Goal: Information Seeking & Learning: Compare options

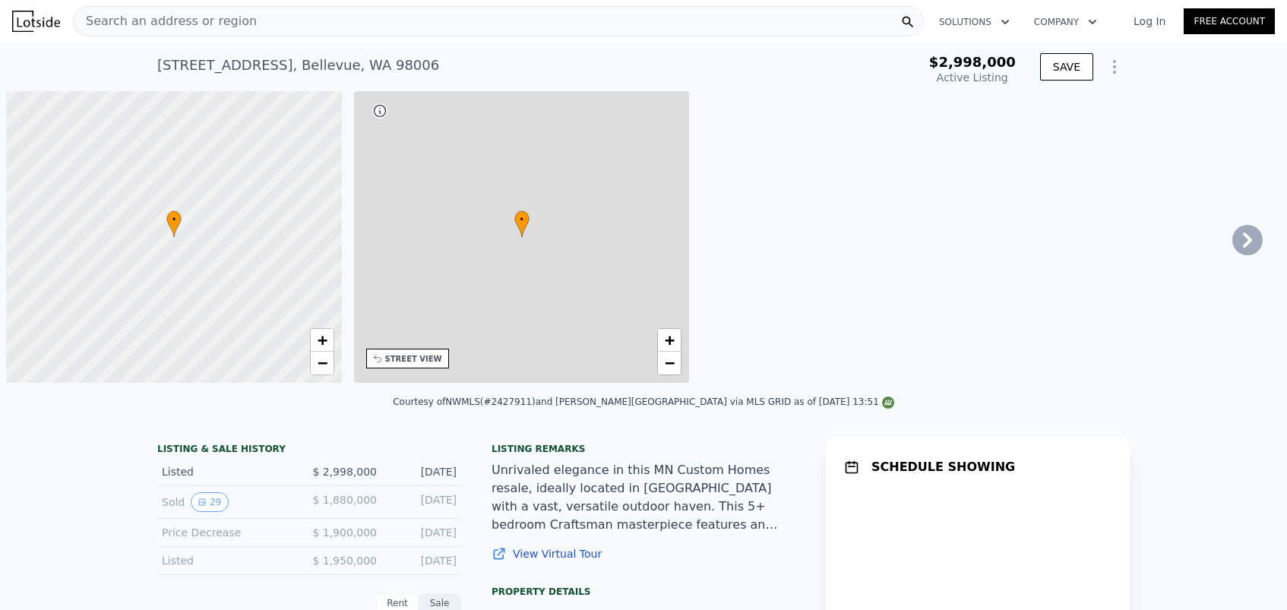
type input "-$ 3,263,215"
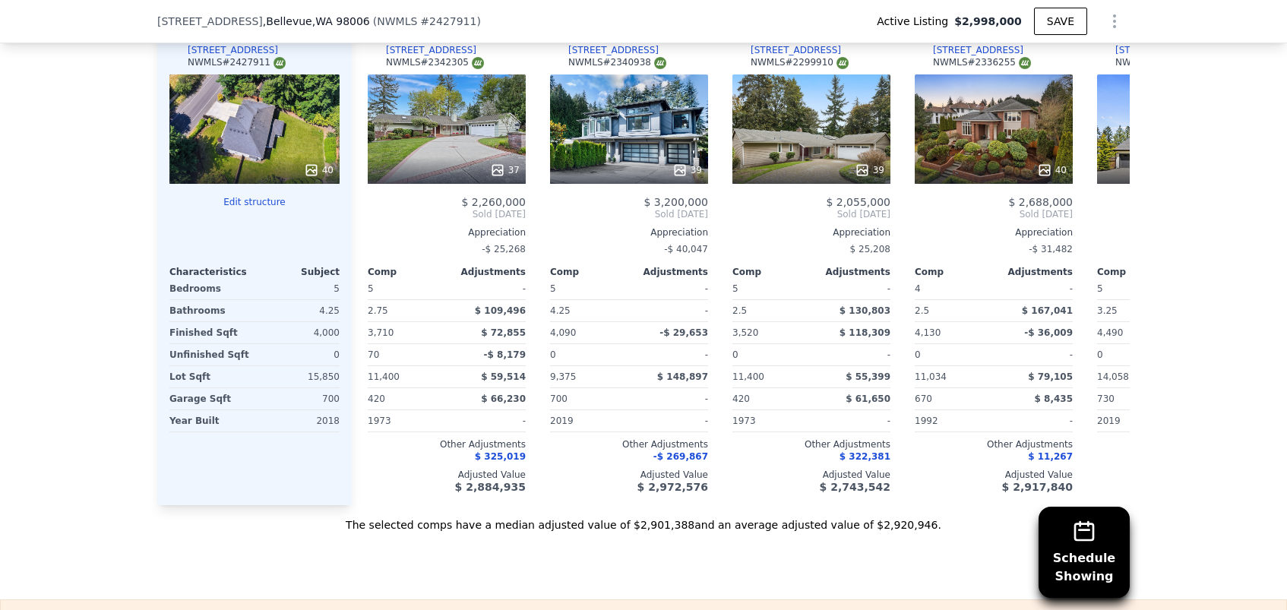
scroll to position [1715, 0]
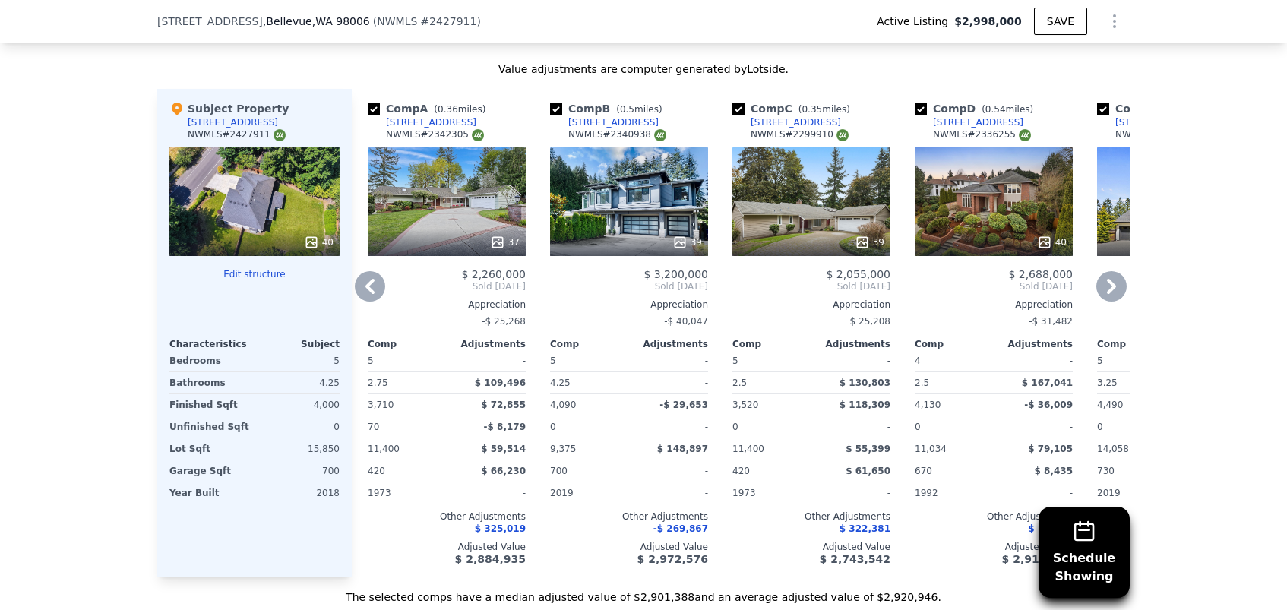
click at [1113, 286] on icon at bounding box center [1111, 286] width 9 height 15
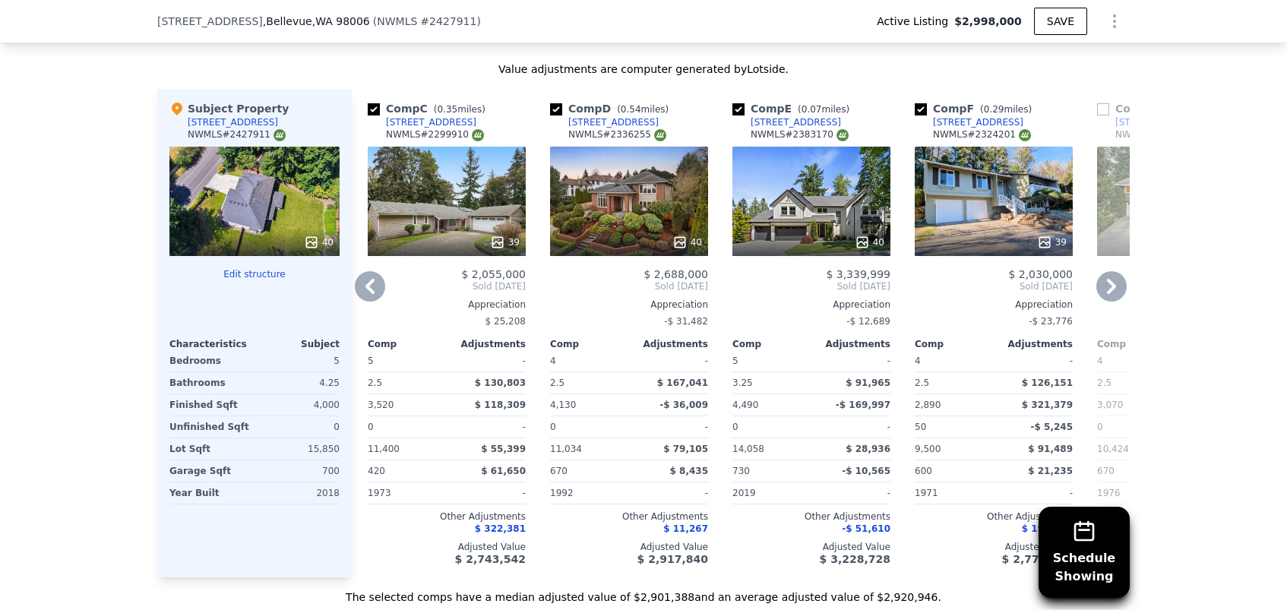
click at [1113, 286] on icon at bounding box center [1111, 286] width 9 height 15
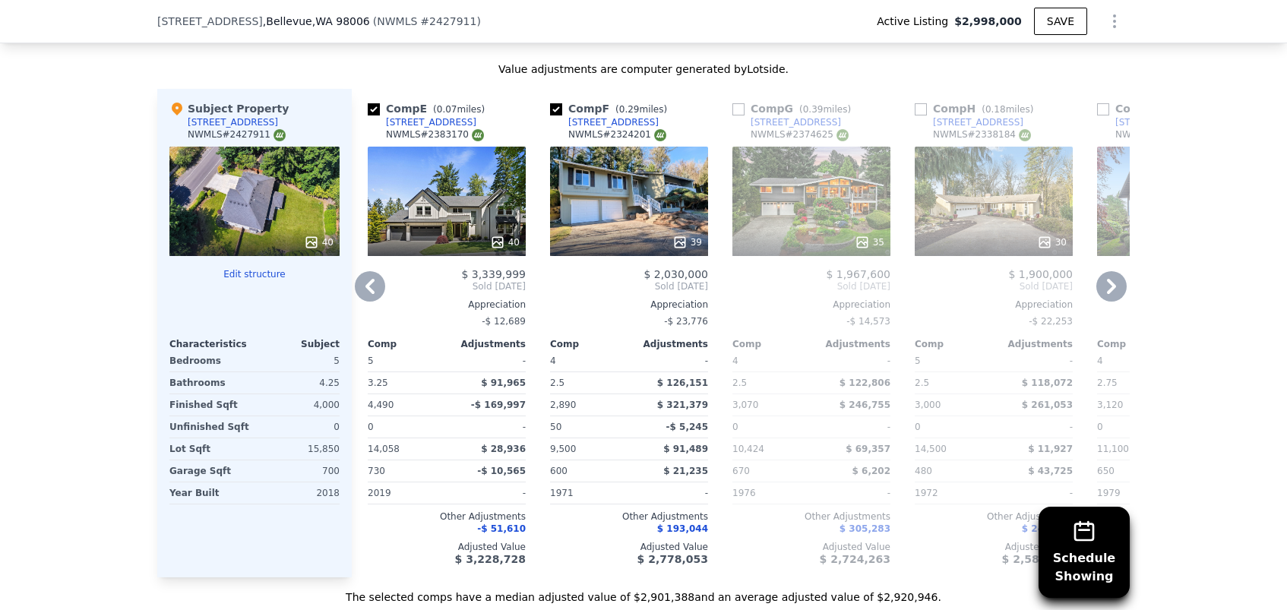
click at [1113, 286] on icon at bounding box center [1111, 286] width 9 height 15
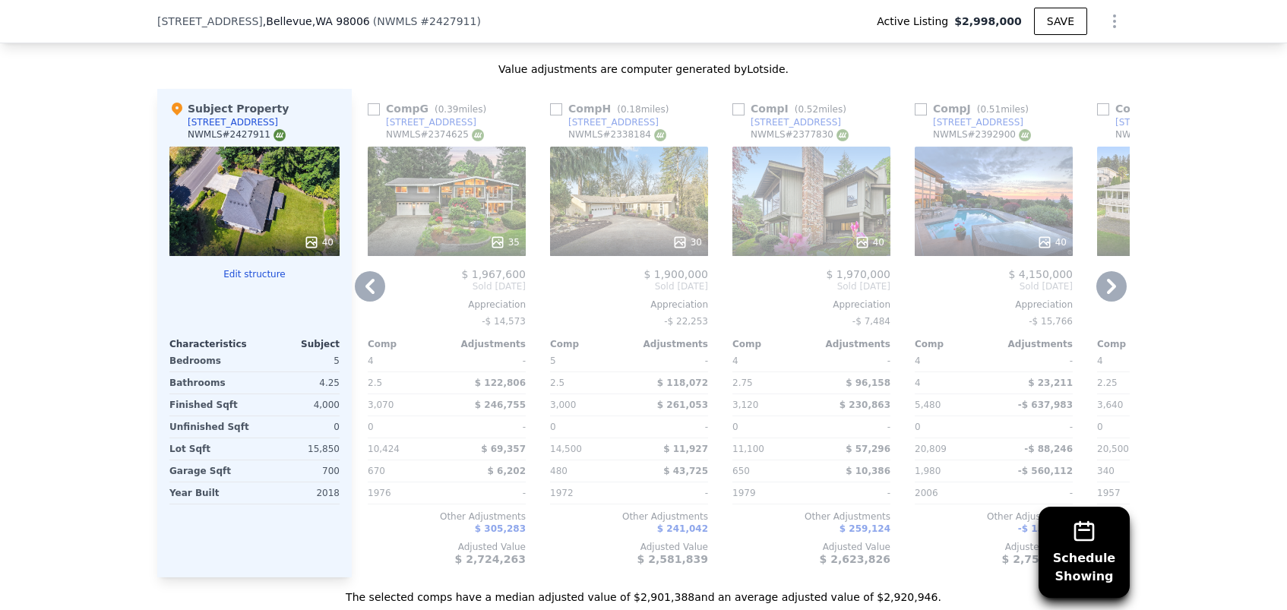
click at [1113, 286] on icon at bounding box center [1111, 286] width 9 height 15
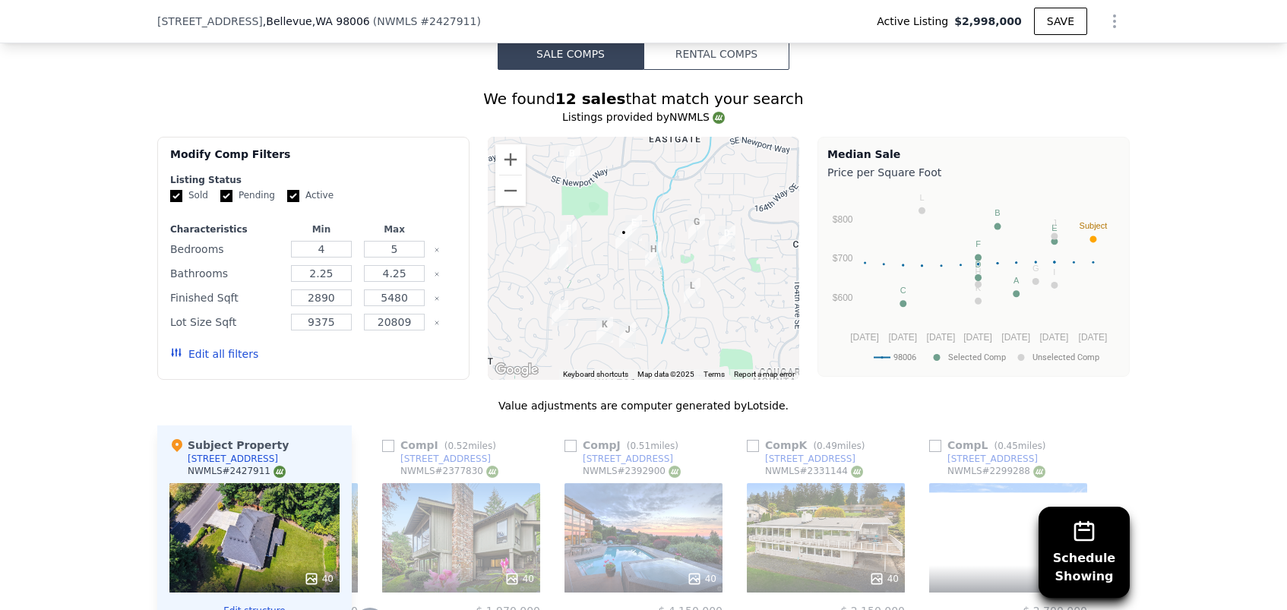
scroll to position [1352, 0]
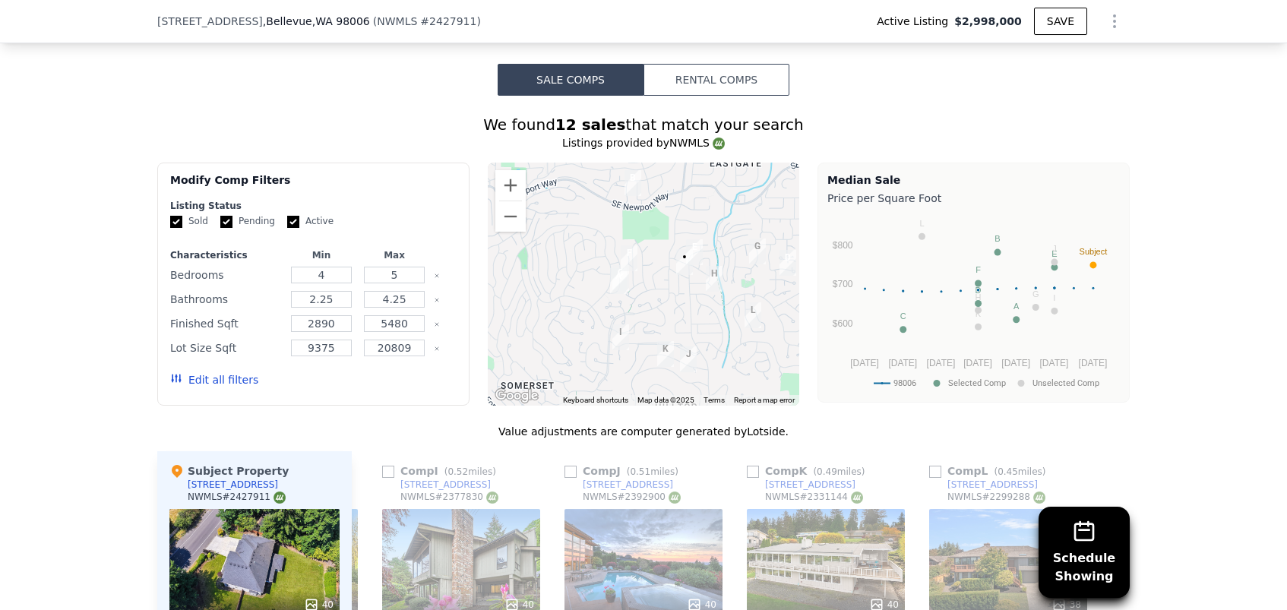
drag, startPoint x: 589, startPoint y: 240, endPoint x: 651, endPoint y: 239, distance: 62.3
click at [651, 239] on div at bounding box center [644, 284] width 312 height 243
click at [234, 374] on button "Edit all filters" at bounding box center [214, 379] width 88 height 15
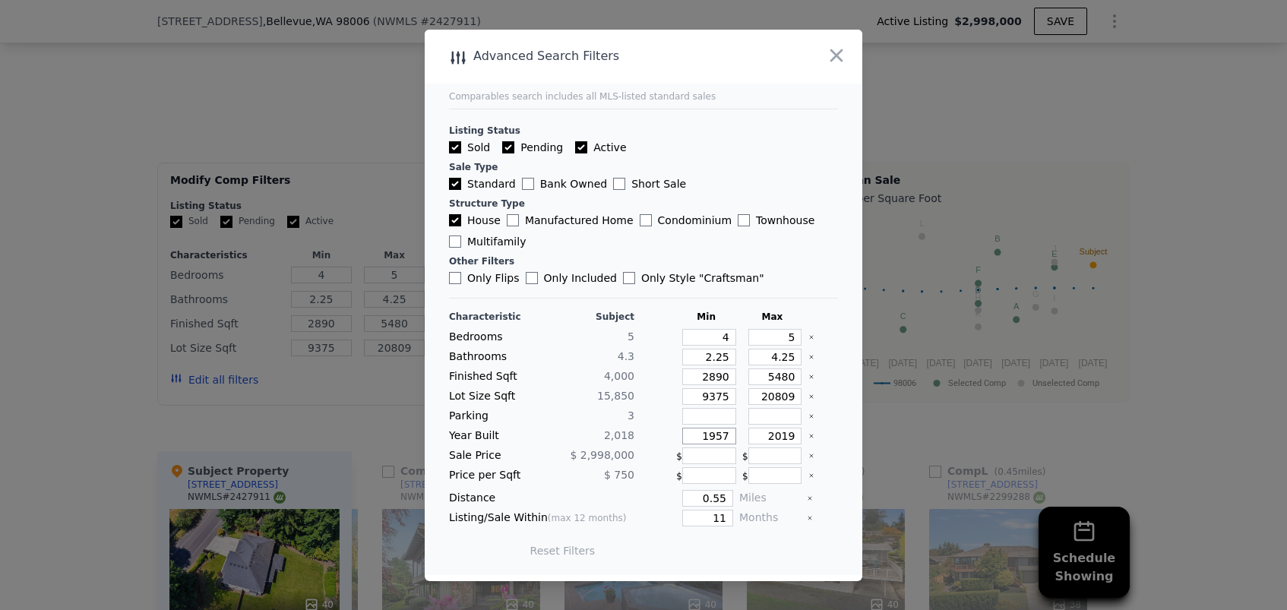
click at [728, 438] on input "1957" at bounding box center [709, 436] width 54 height 17
type input "2018"
type input "2025"
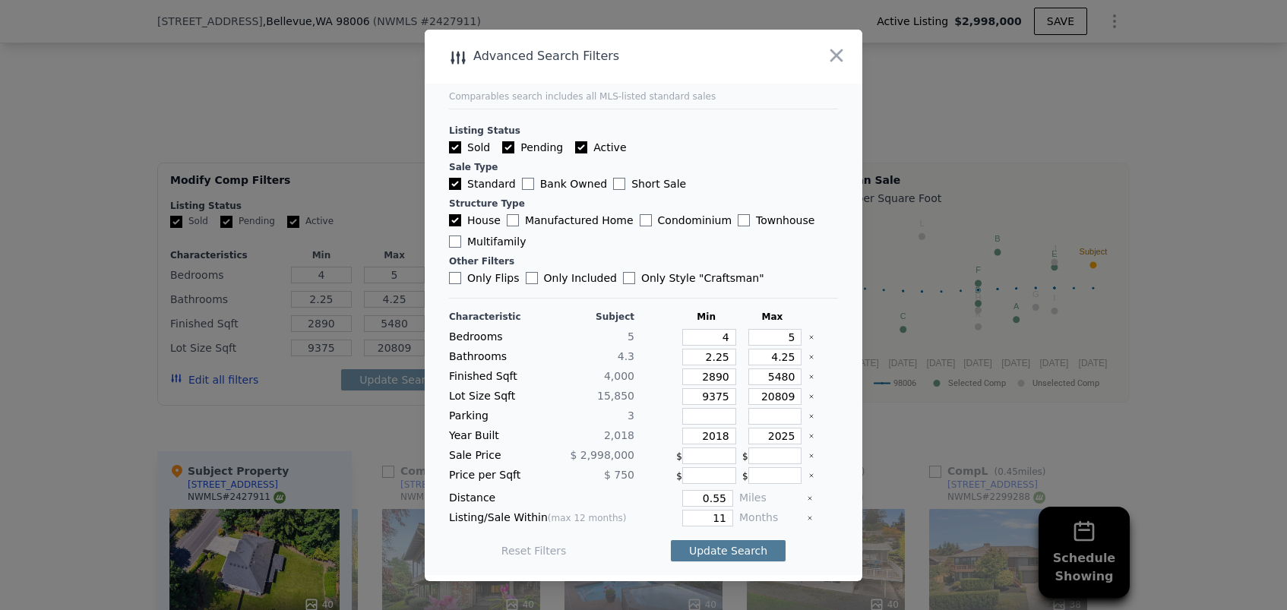
click at [740, 549] on button "Update Search" at bounding box center [728, 550] width 115 height 21
checkbox input "false"
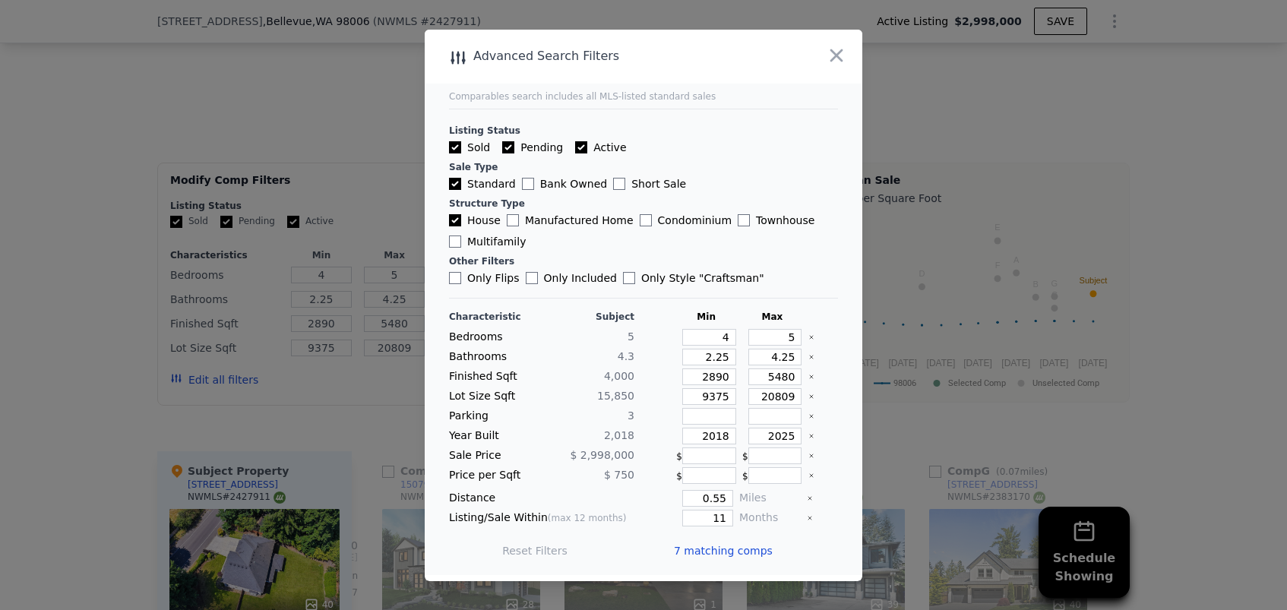
scroll to position [0, 535]
click at [834, 59] on icon "button" at bounding box center [836, 55] width 13 height 13
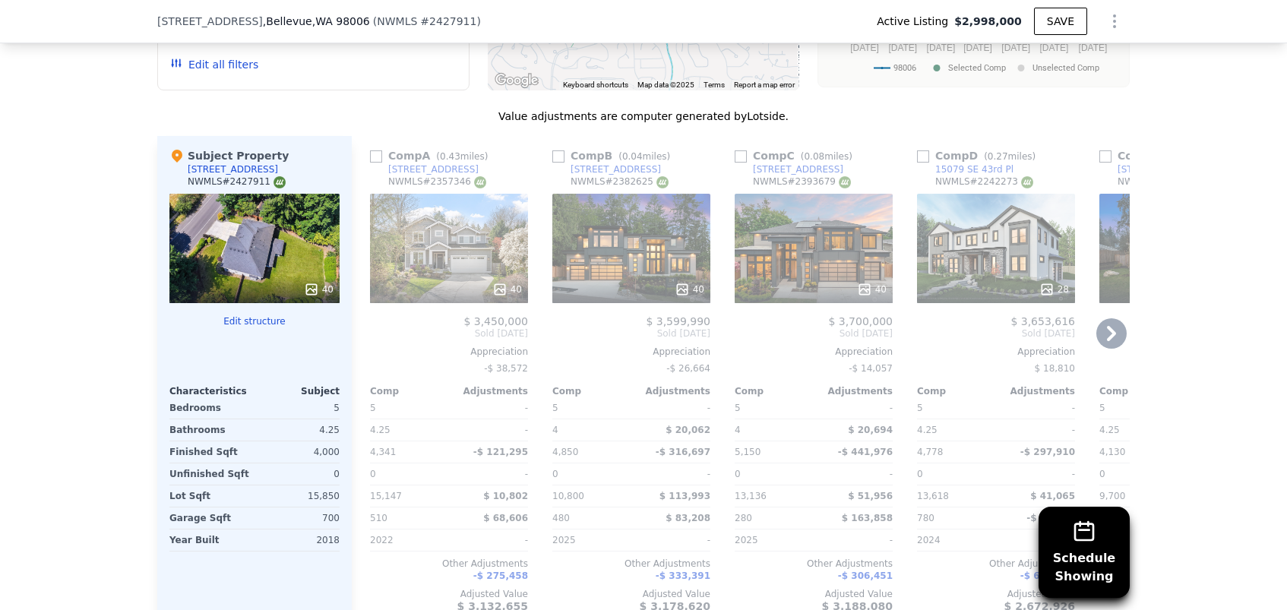
scroll to position [1640, 0]
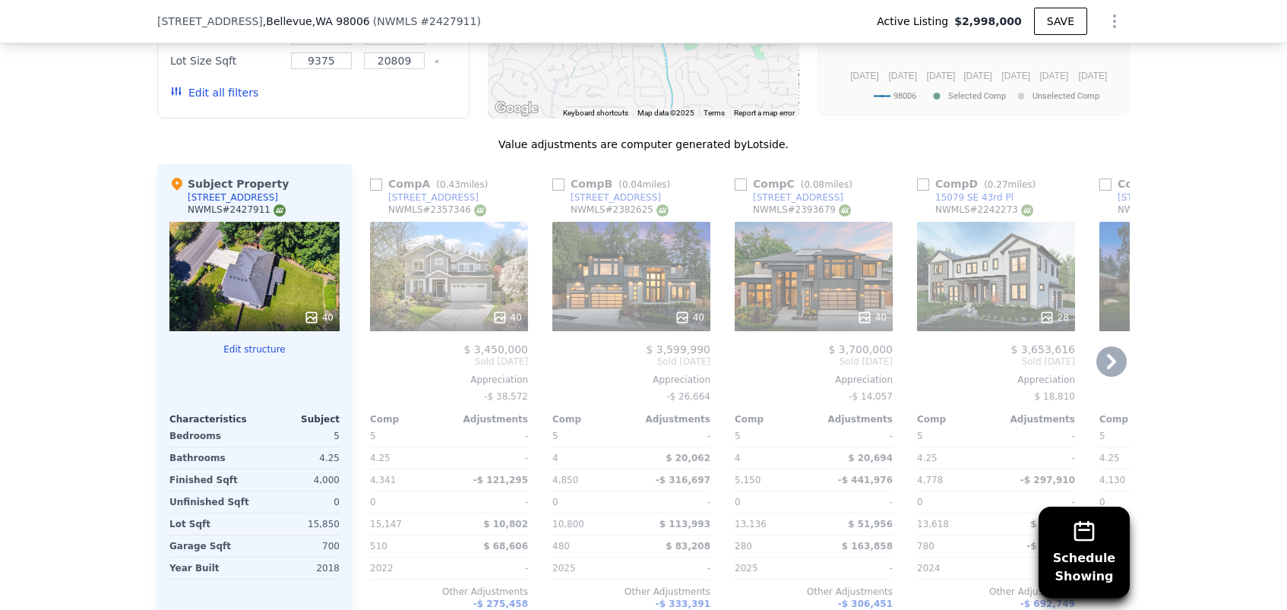
click at [378, 179] on input "checkbox" at bounding box center [376, 185] width 12 height 12
checkbox input "true"
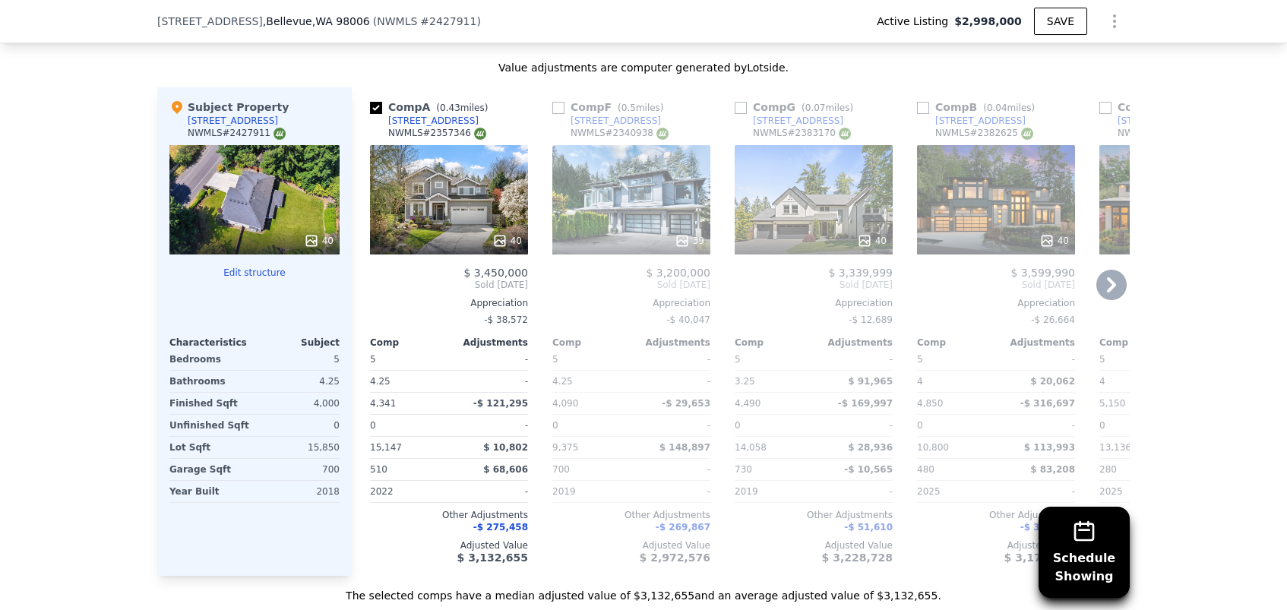
scroll to position [1716, 0]
click at [555, 114] on input "checkbox" at bounding box center [558, 109] width 12 height 12
checkbox input "true"
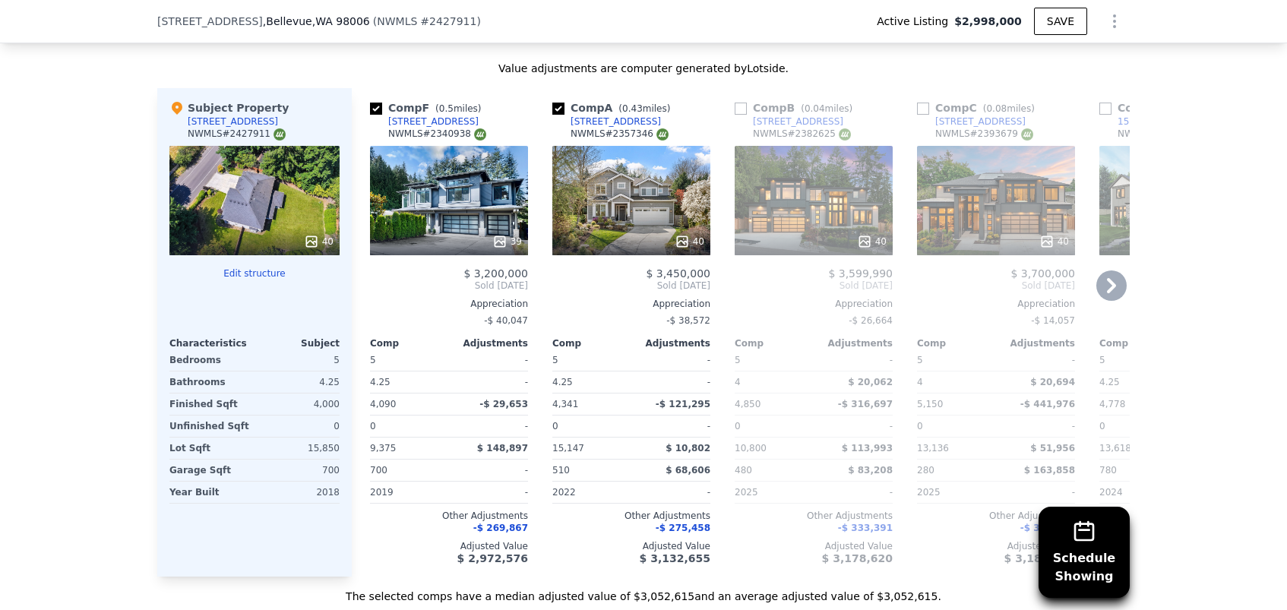
click at [741, 106] on input "checkbox" at bounding box center [741, 109] width 12 height 12
checkbox input "true"
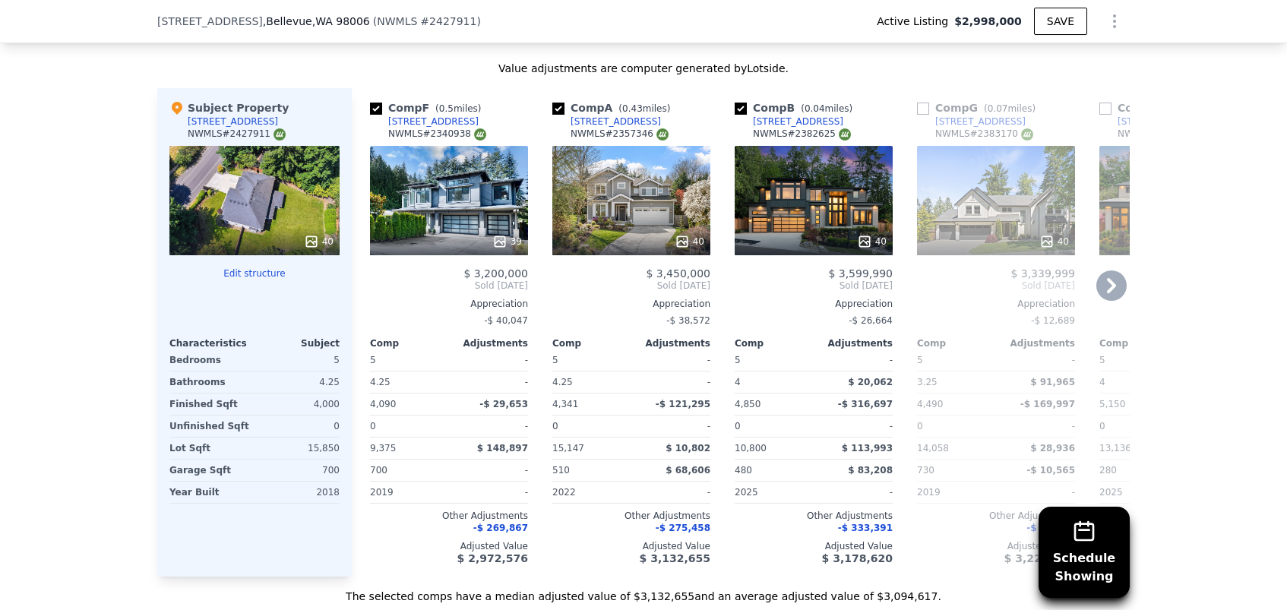
click at [924, 109] on input "checkbox" at bounding box center [923, 109] width 12 height 12
checkbox input "true"
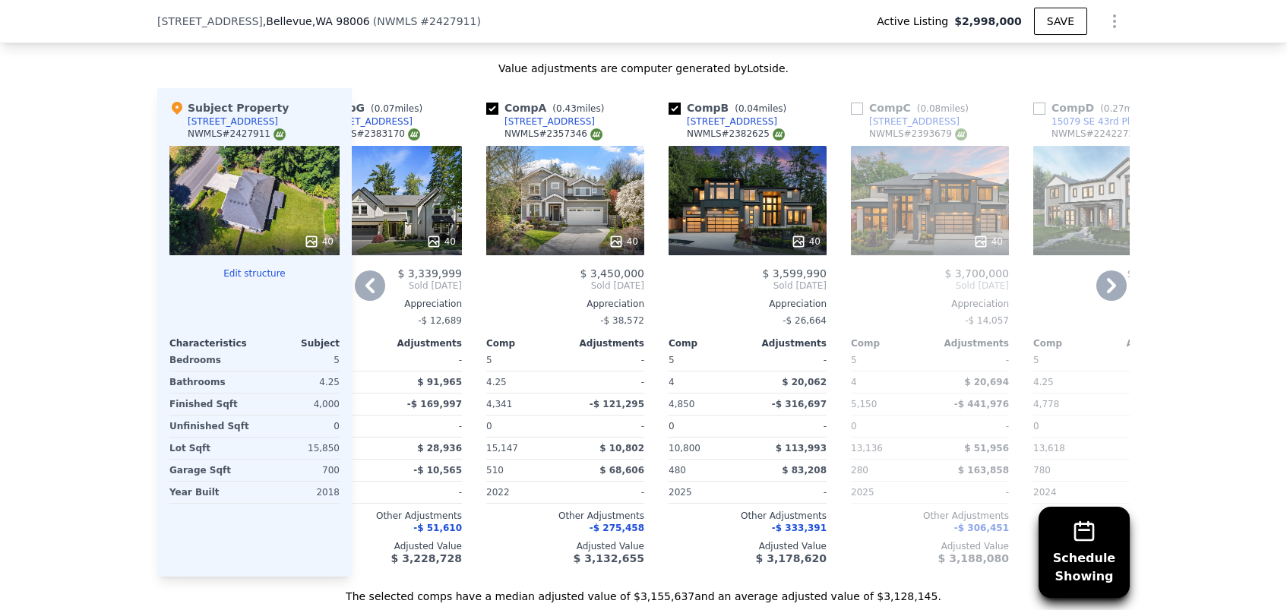
click at [855, 108] on input "checkbox" at bounding box center [857, 109] width 12 height 12
checkbox input "true"
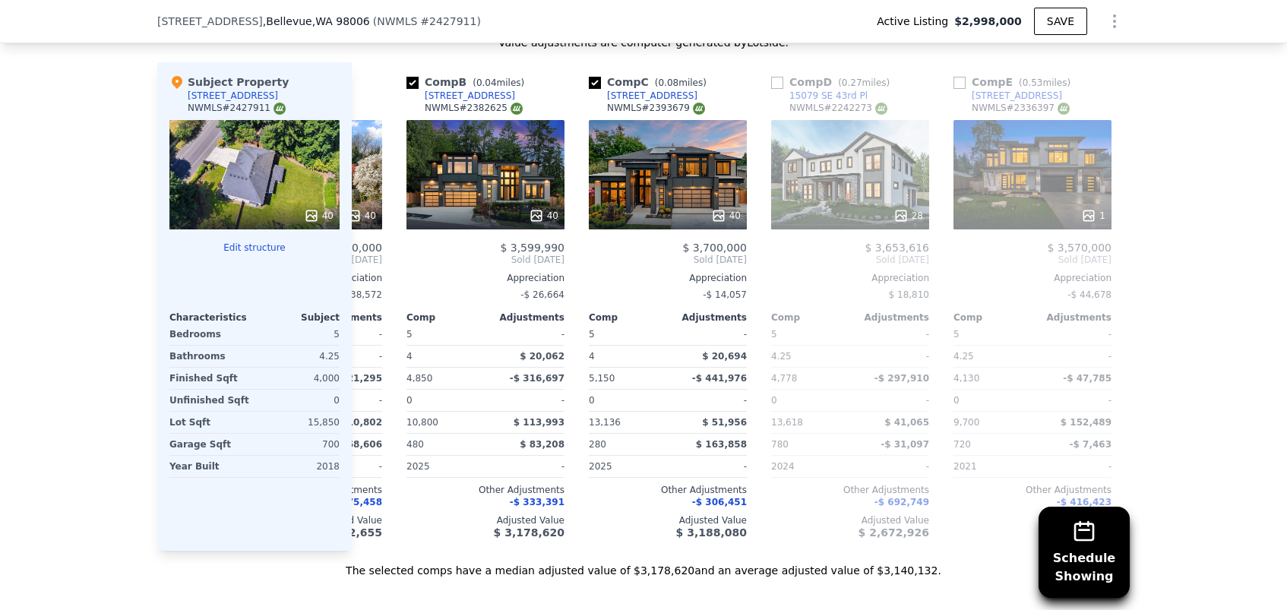
scroll to position [0, 524]
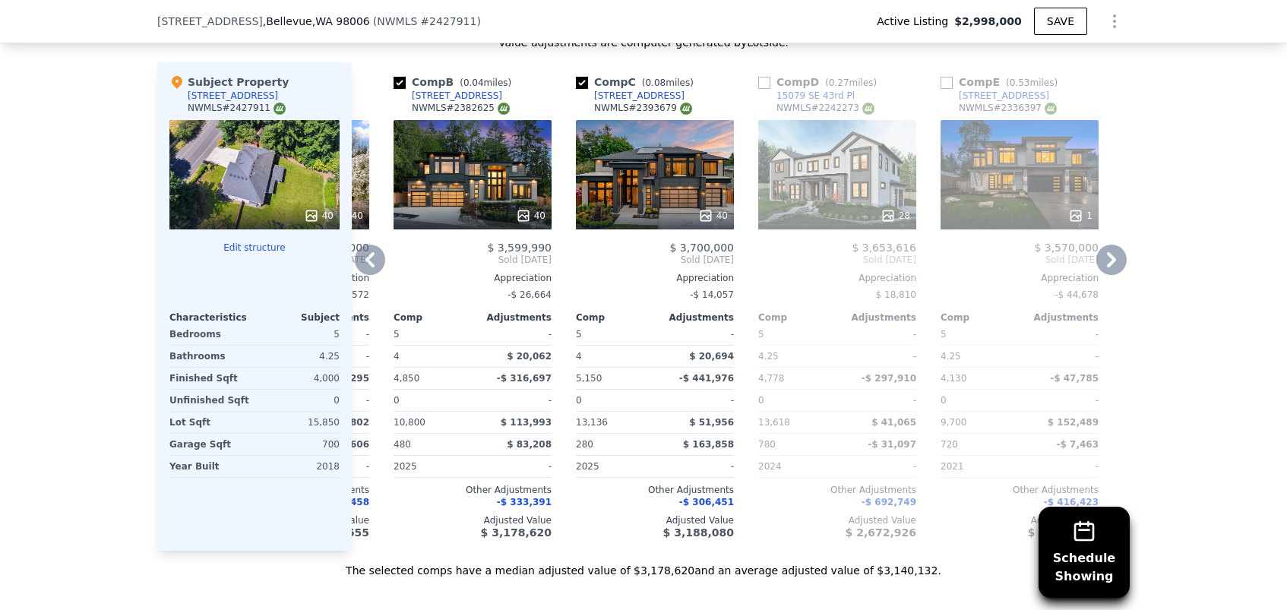
click at [766, 84] on input "checkbox" at bounding box center [764, 83] width 12 height 12
checkbox input "true"
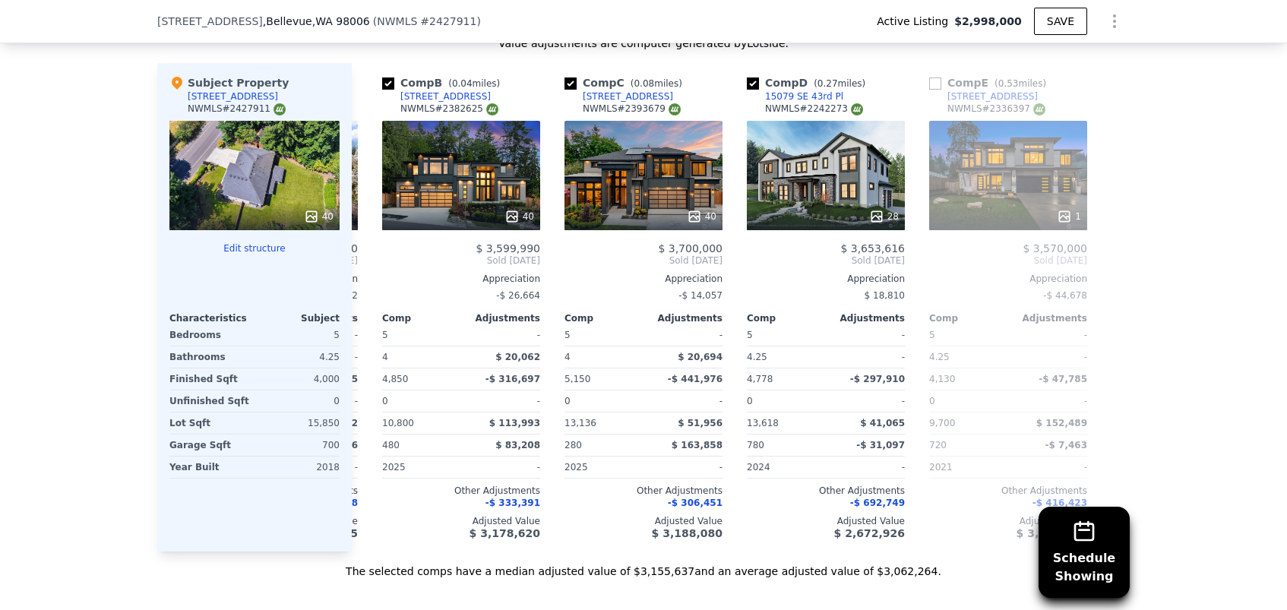
scroll to position [0, 535]
click at [935, 86] on input "checkbox" at bounding box center [935, 84] width 12 height 12
checkbox input "true"
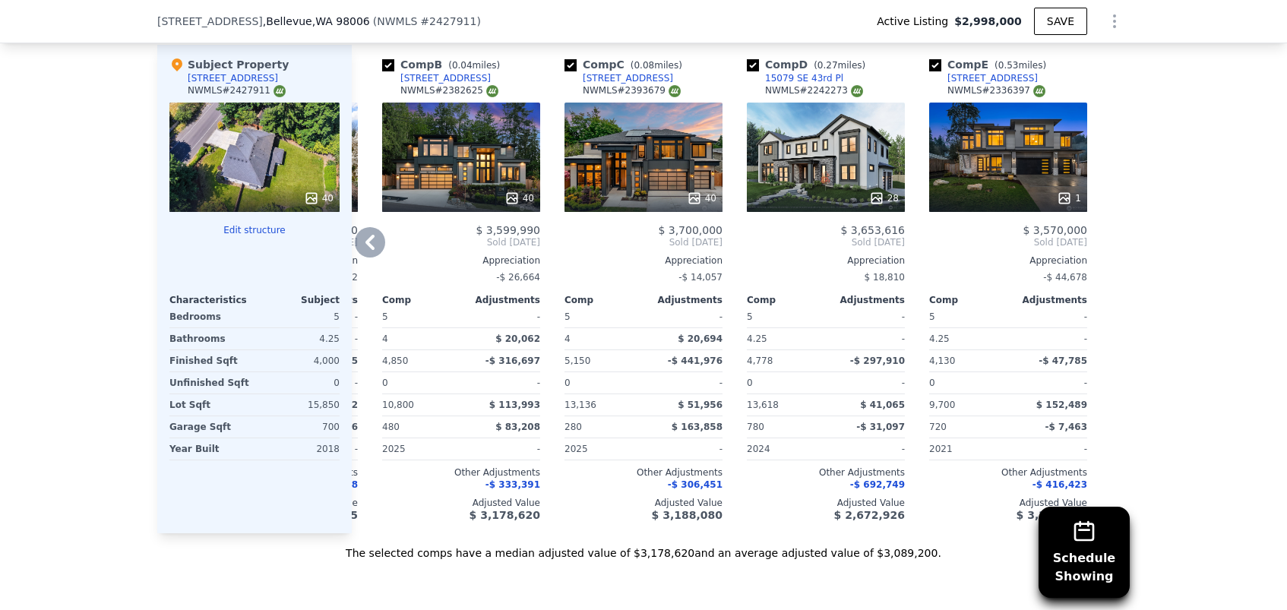
scroll to position [1748, 0]
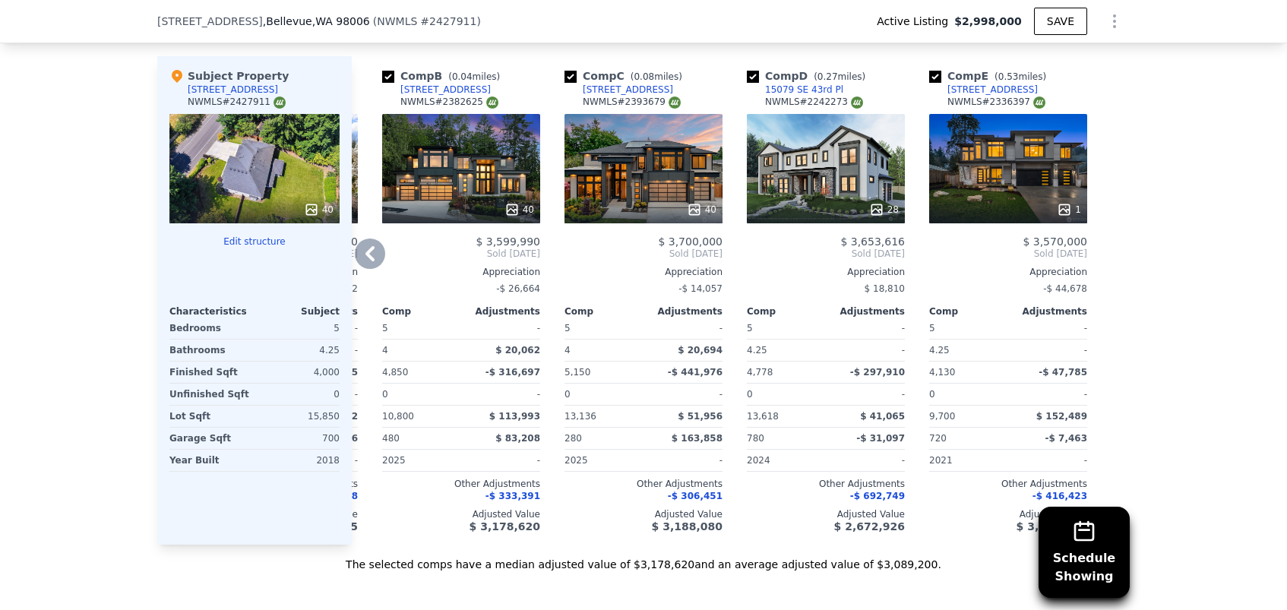
click at [1009, 209] on div "1" at bounding box center [1008, 209] width 145 height 15
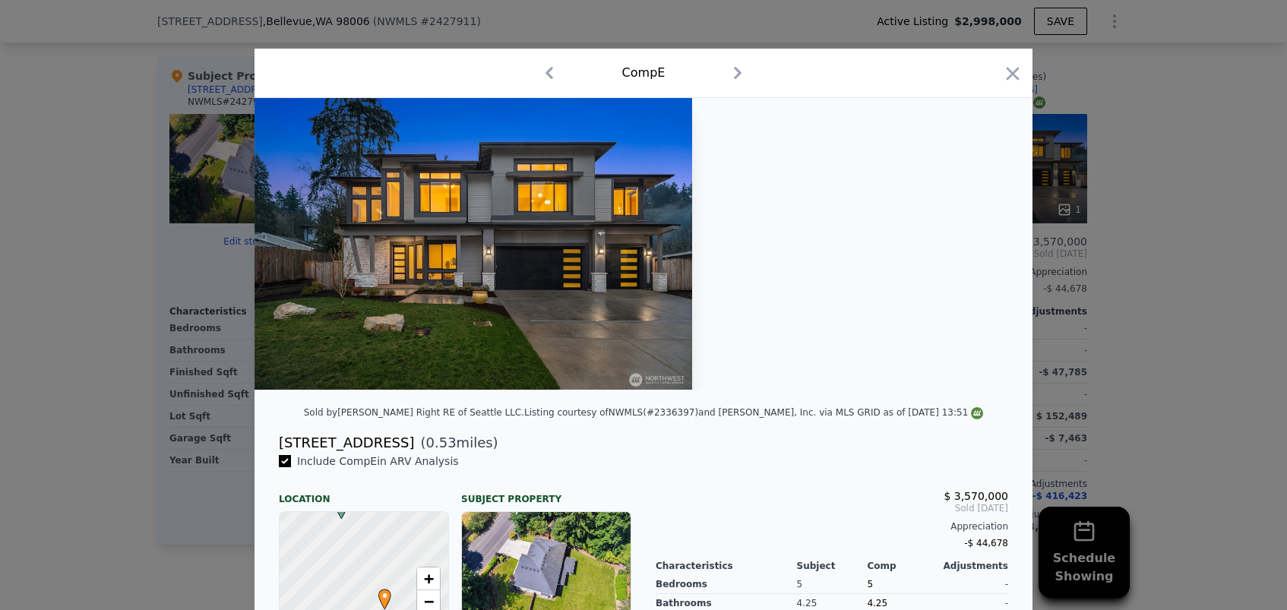
scroll to position [24, 0]
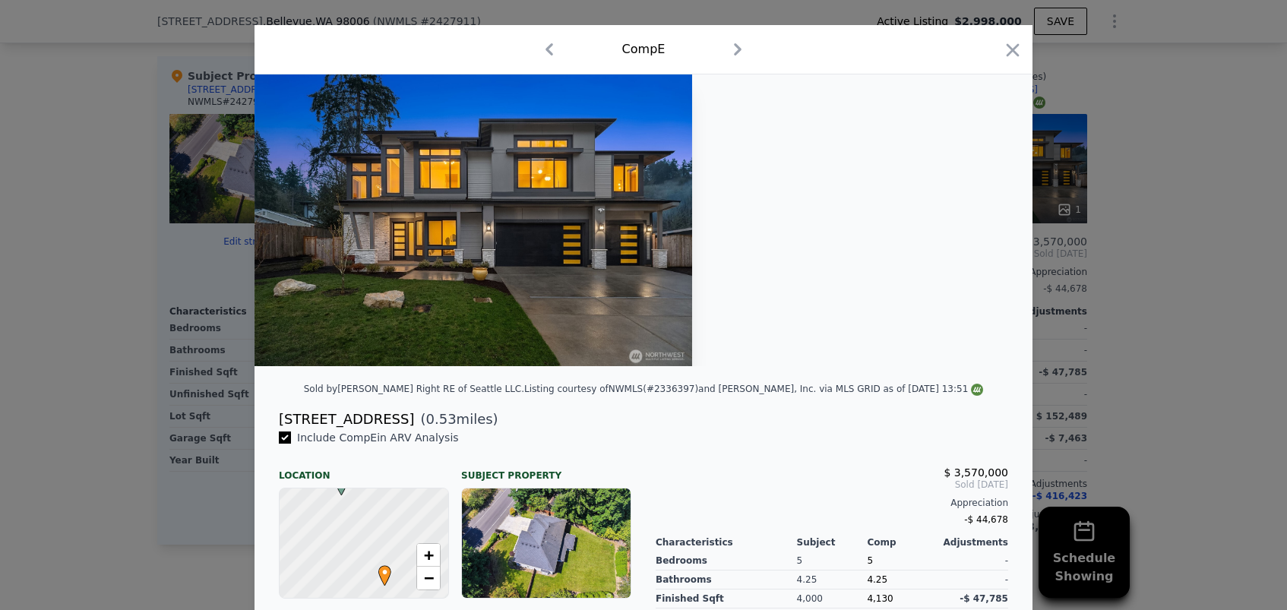
click at [552, 52] on icon "button" at bounding box center [549, 49] width 24 height 24
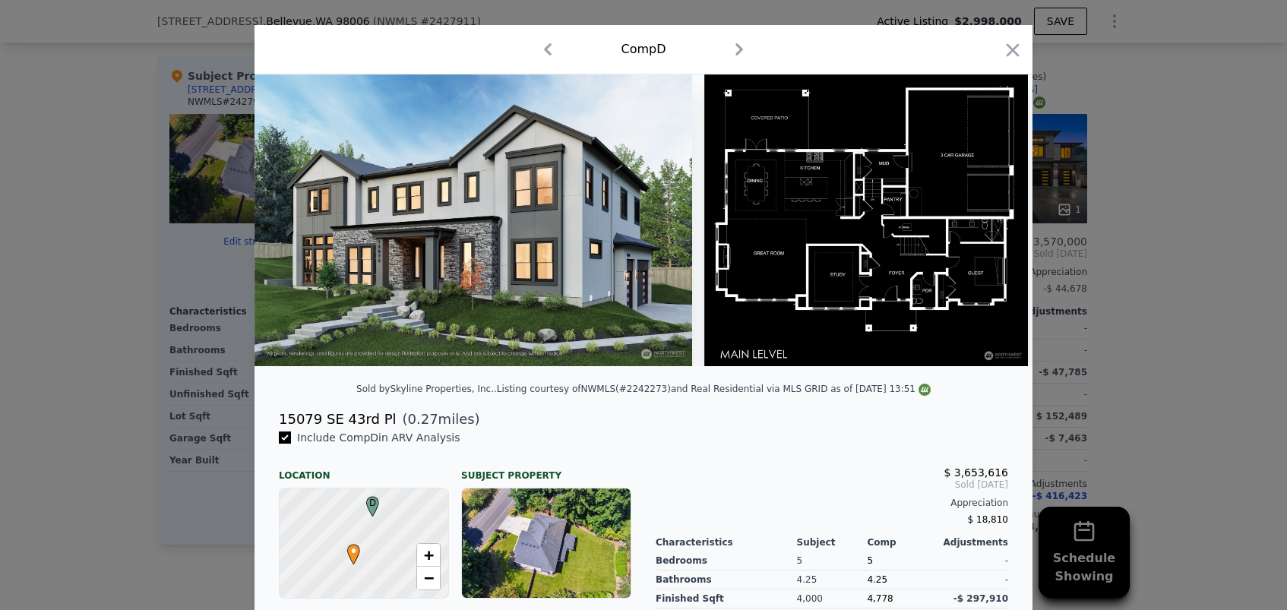
click at [552, 52] on icon "button" at bounding box center [548, 49] width 24 height 24
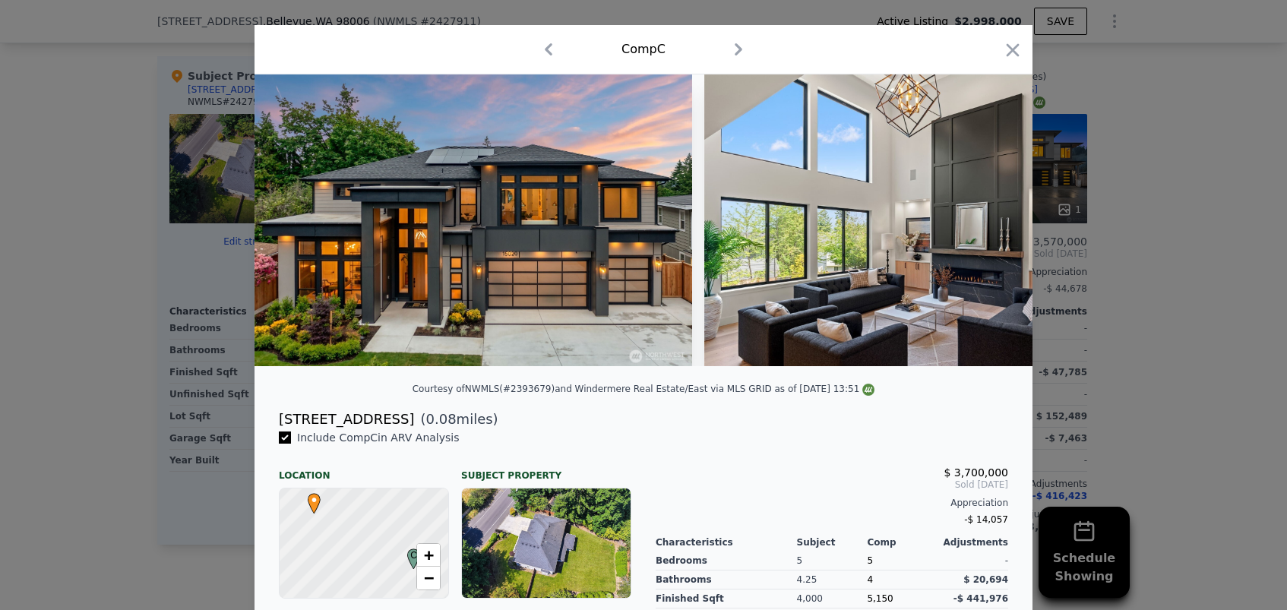
click at [552, 52] on icon "button" at bounding box center [548, 49] width 24 height 24
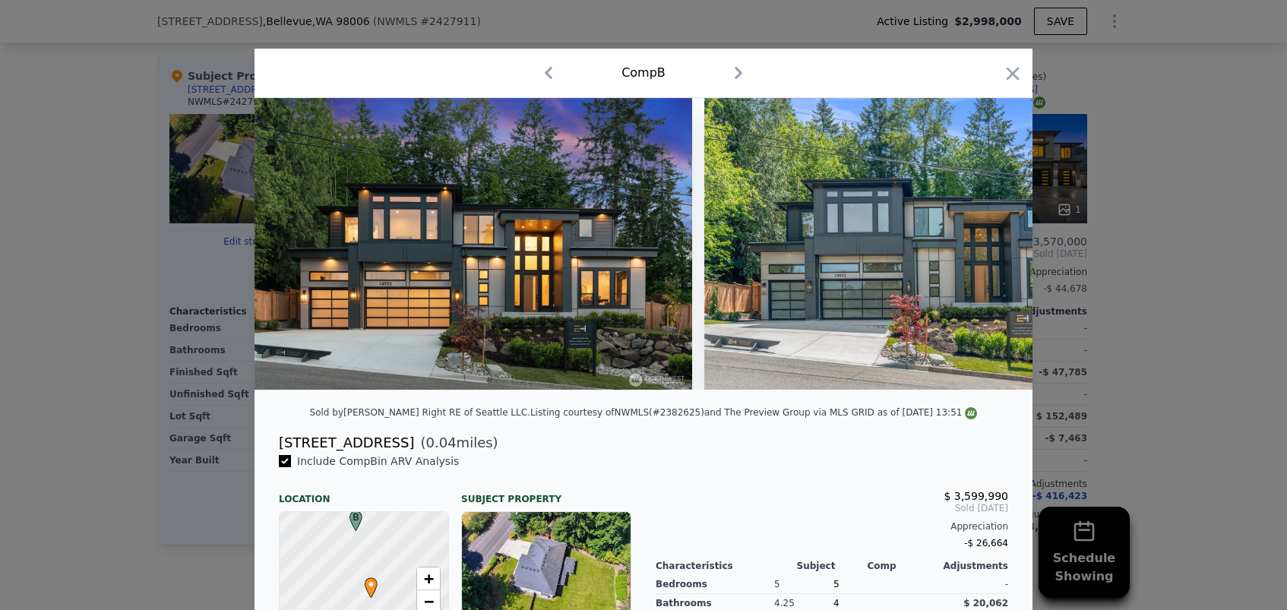
scroll to position [-1, 0]
click at [1116, 369] on div at bounding box center [643, 305] width 1287 height 610
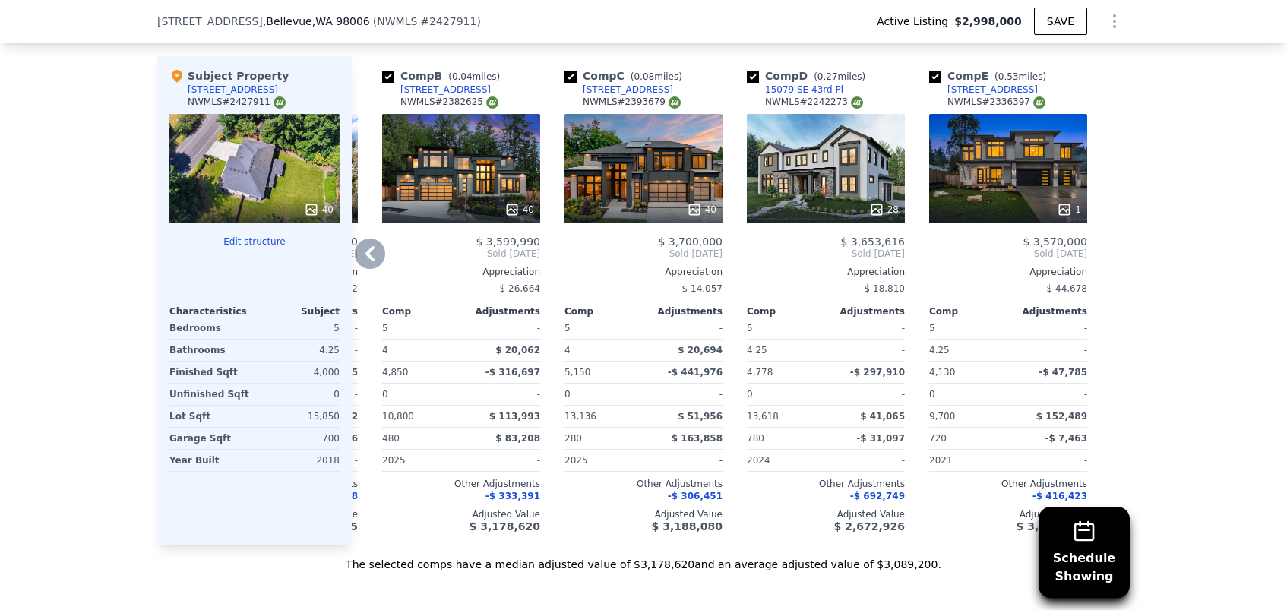
click at [619, 186] on div "40" at bounding box center [644, 168] width 158 height 109
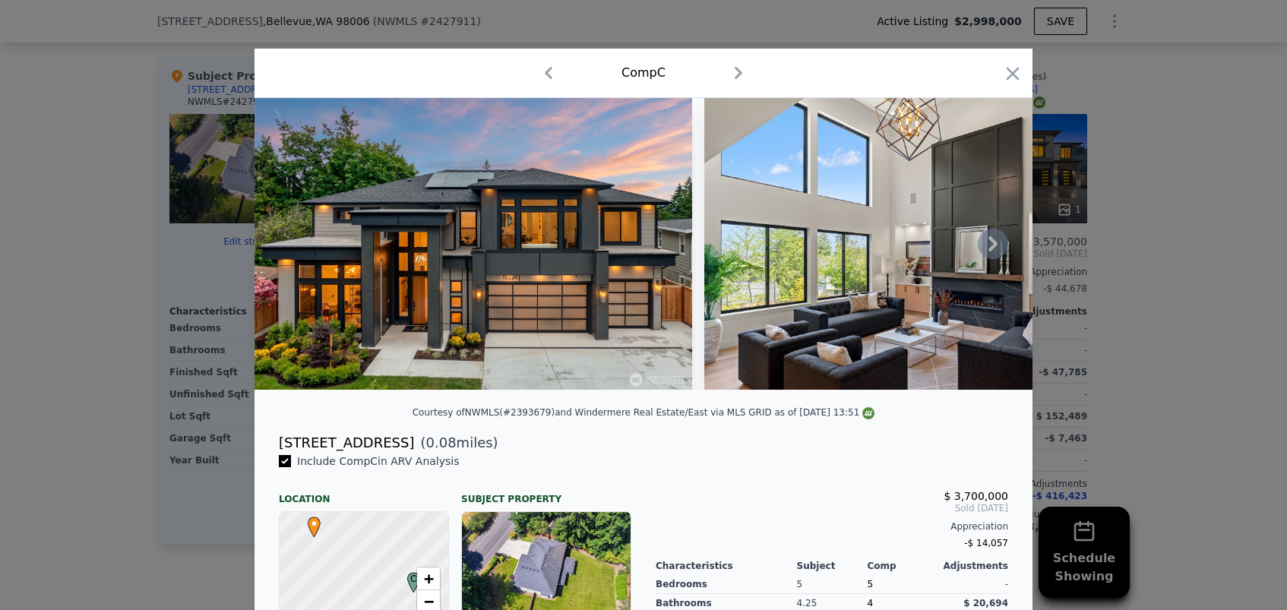
click at [993, 252] on icon at bounding box center [993, 244] width 30 height 30
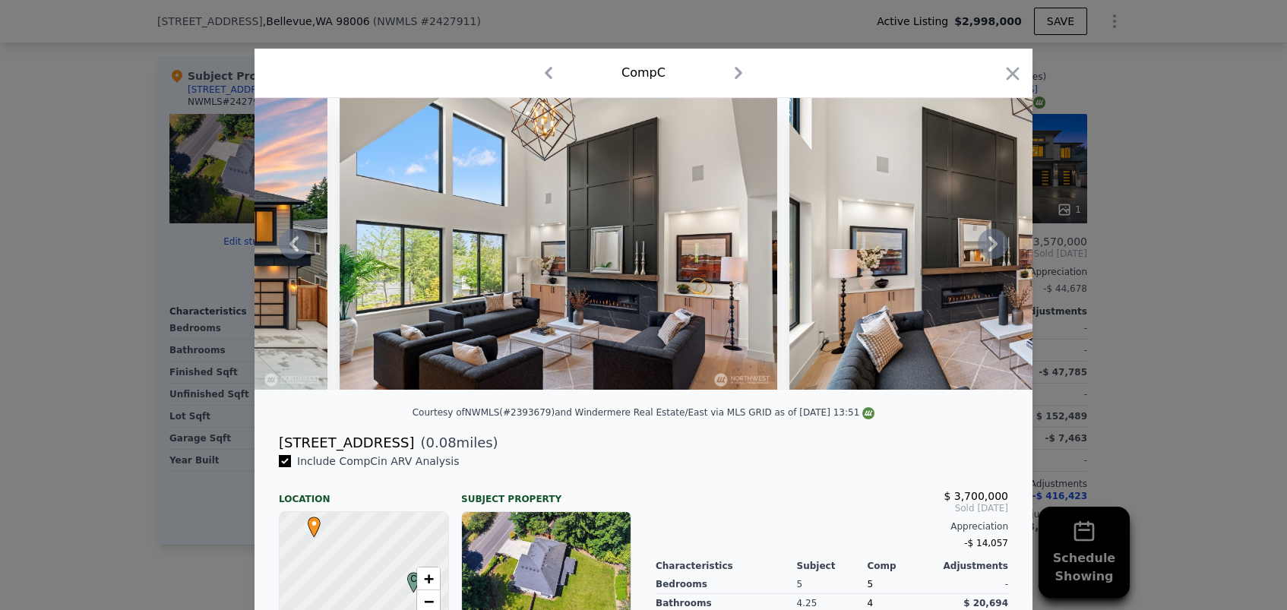
click at [993, 252] on icon at bounding box center [993, 244] width 30 height 30
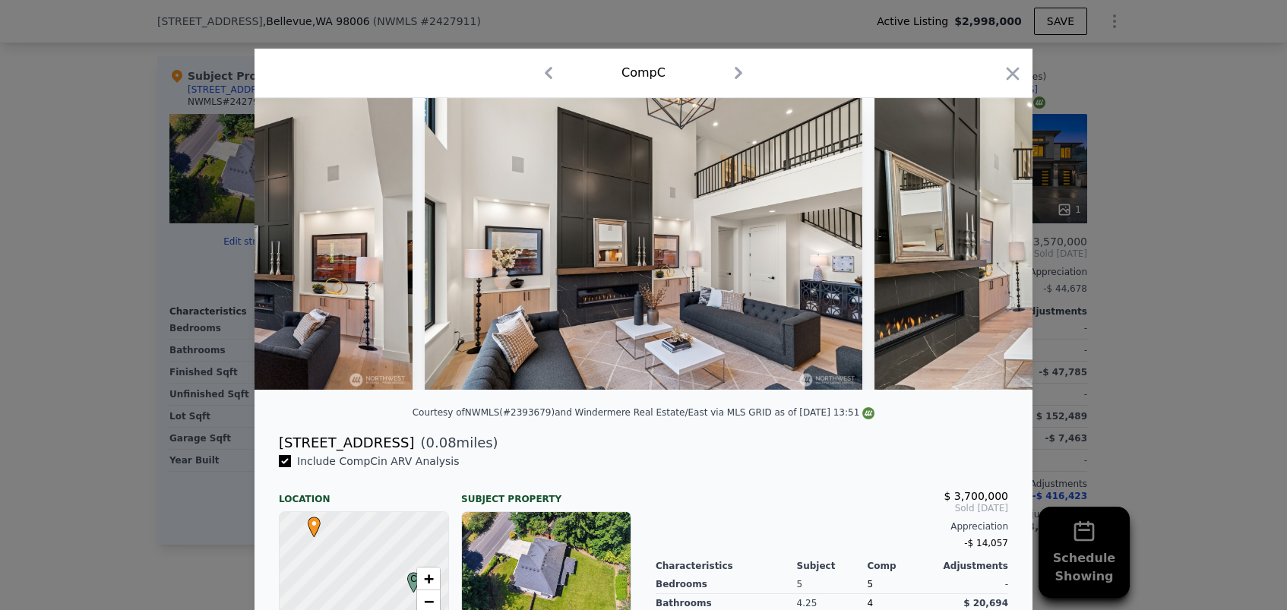
click at [993, 252] on img at bounding box center [1094, 244] width 438 height 292
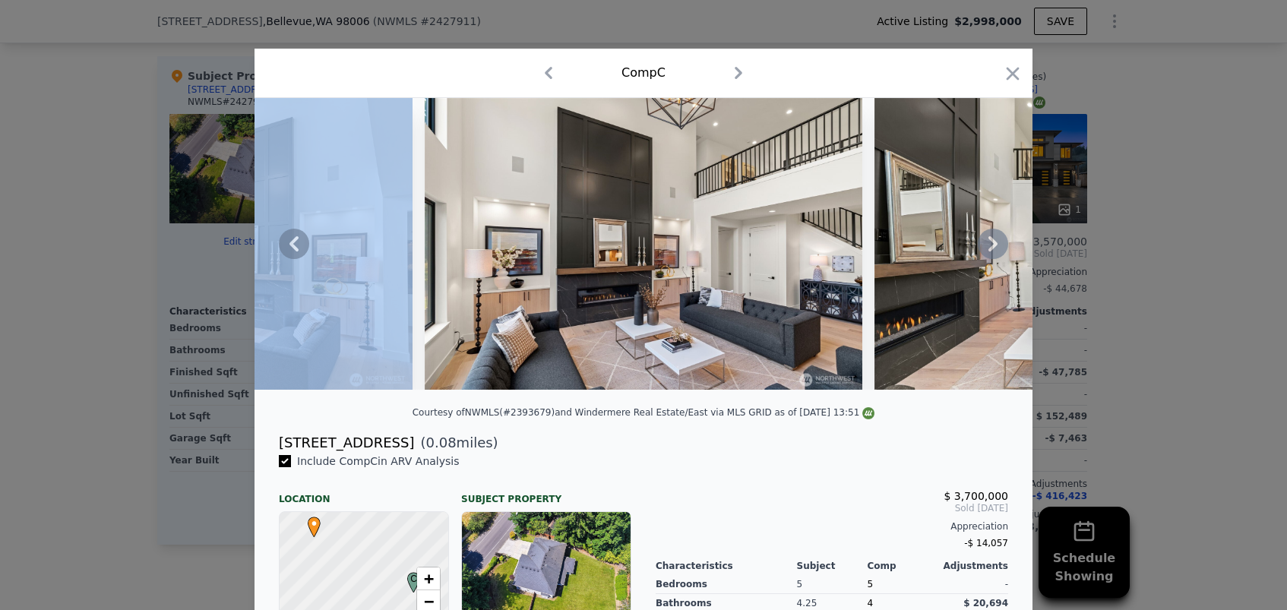
click at [993, 252] on icon at bounding box center [993, 244] width 30 height 30
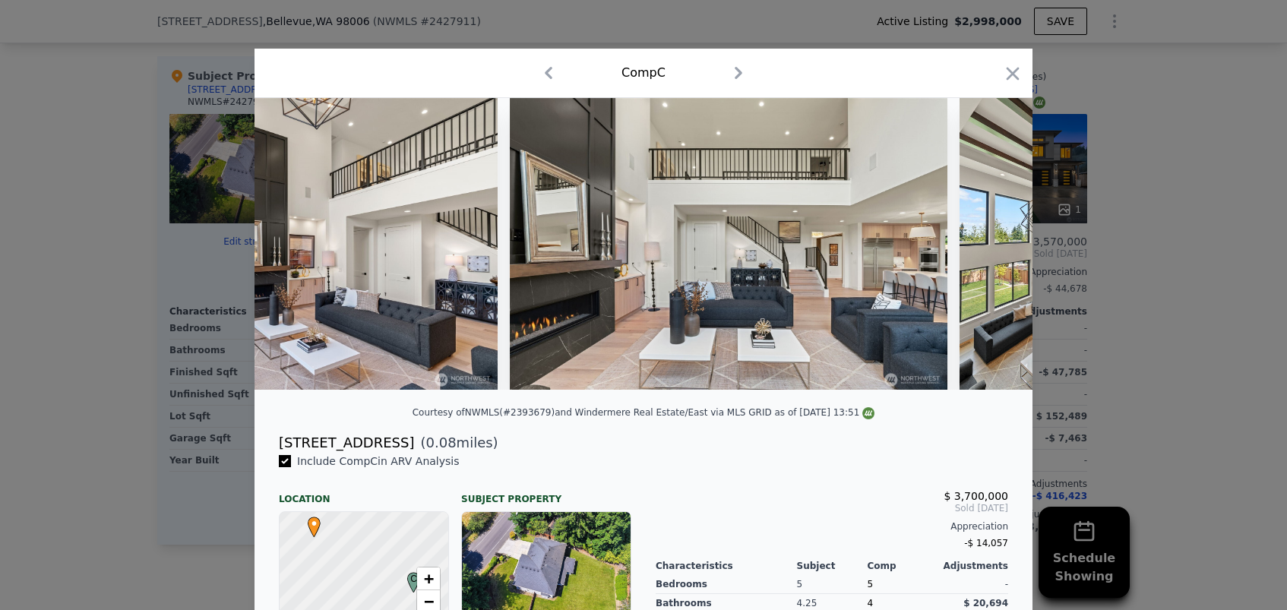
click at [993, 252] on img at bounding box center [1057, 244] width 195 height 292
click at [993, 252] on icon at bounding box center [993, 244] width 30 height 30
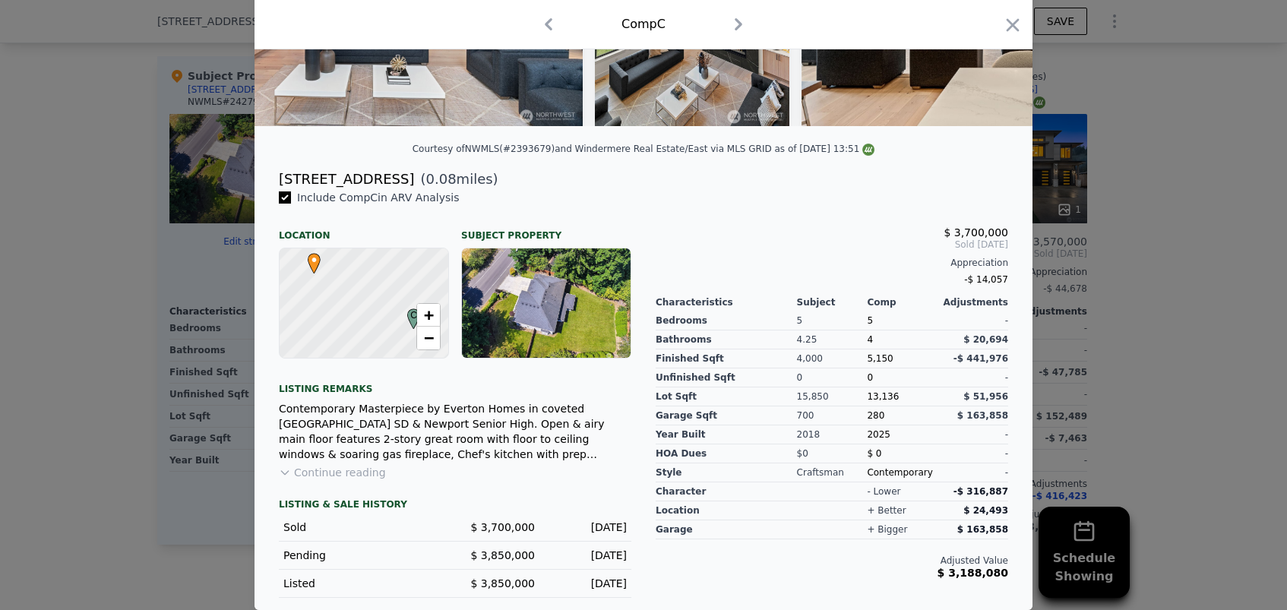
scroll to position [264, 0]
click at [356, 468] on button "Continue reading" at bounding box center [332, 472] width 107 height 15
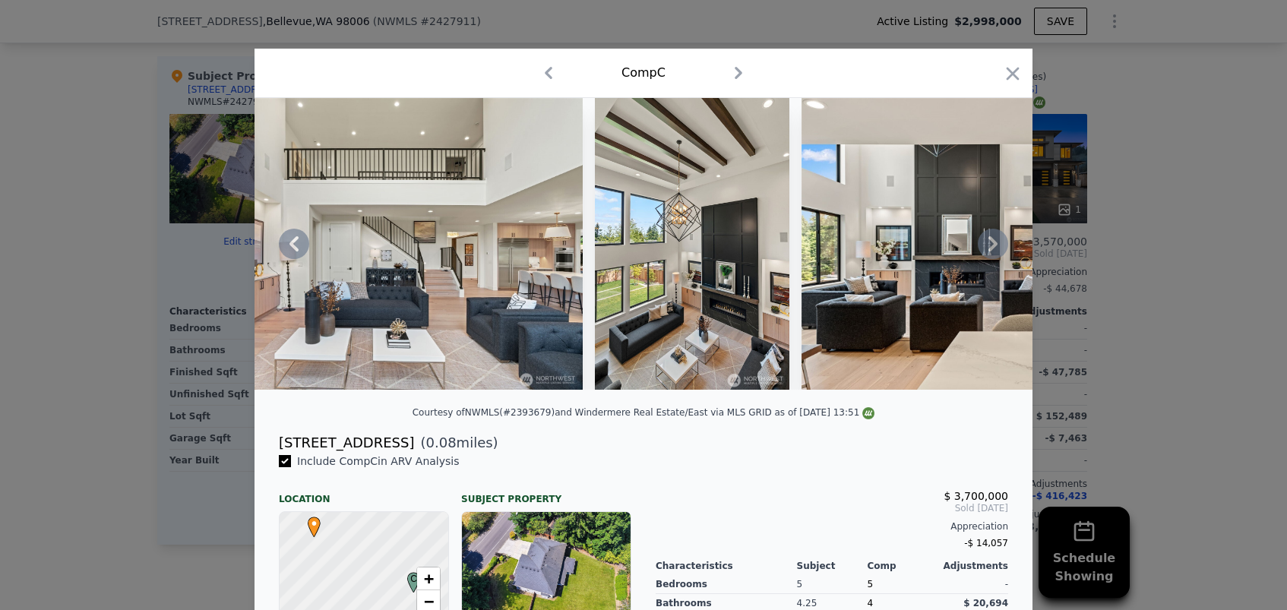
scroll to position [0, 0]
click at [286, 242] on icon at bounding box center [294, 244] width 30 height 30
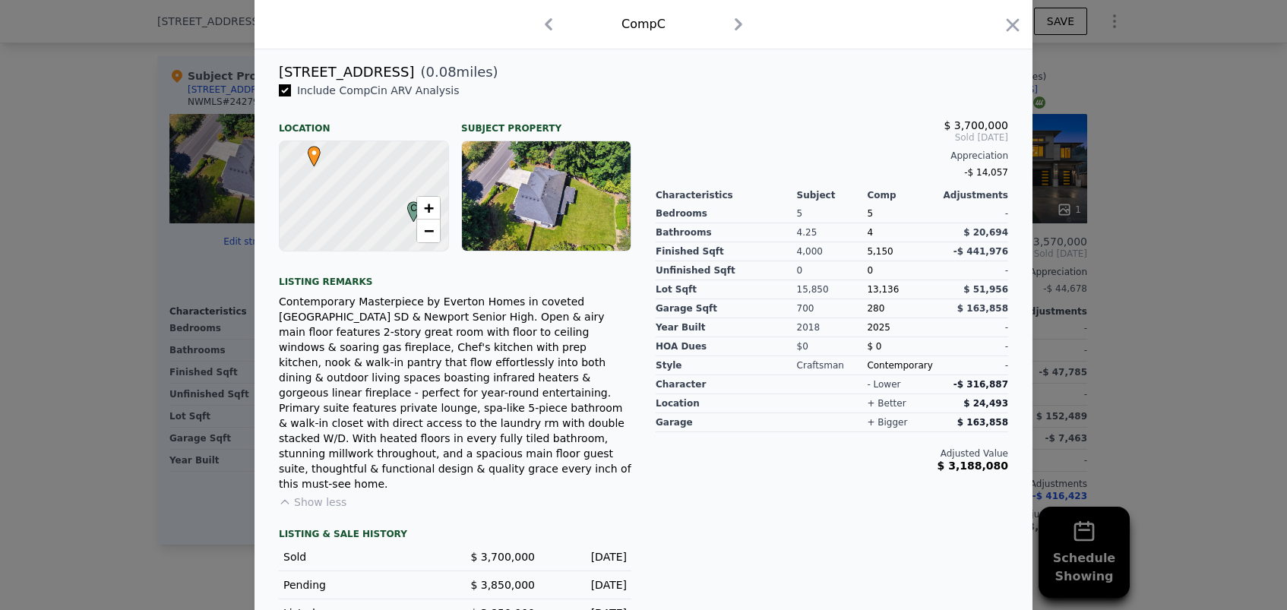
scroll to position [370, 0]
click at [1077, 296] on div at bounding box center [643, 305] width 1287 height 610
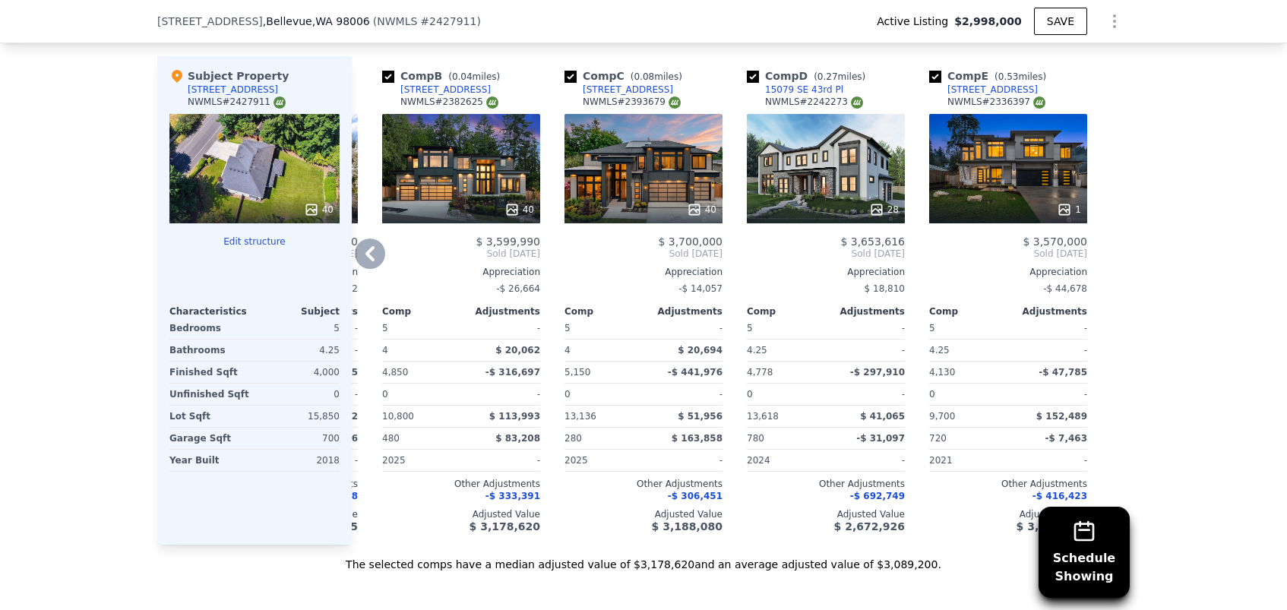
click at [647, 87] on div "[STREET_ADDRESS]" at bounding box center [628, 90] width 90 height 12
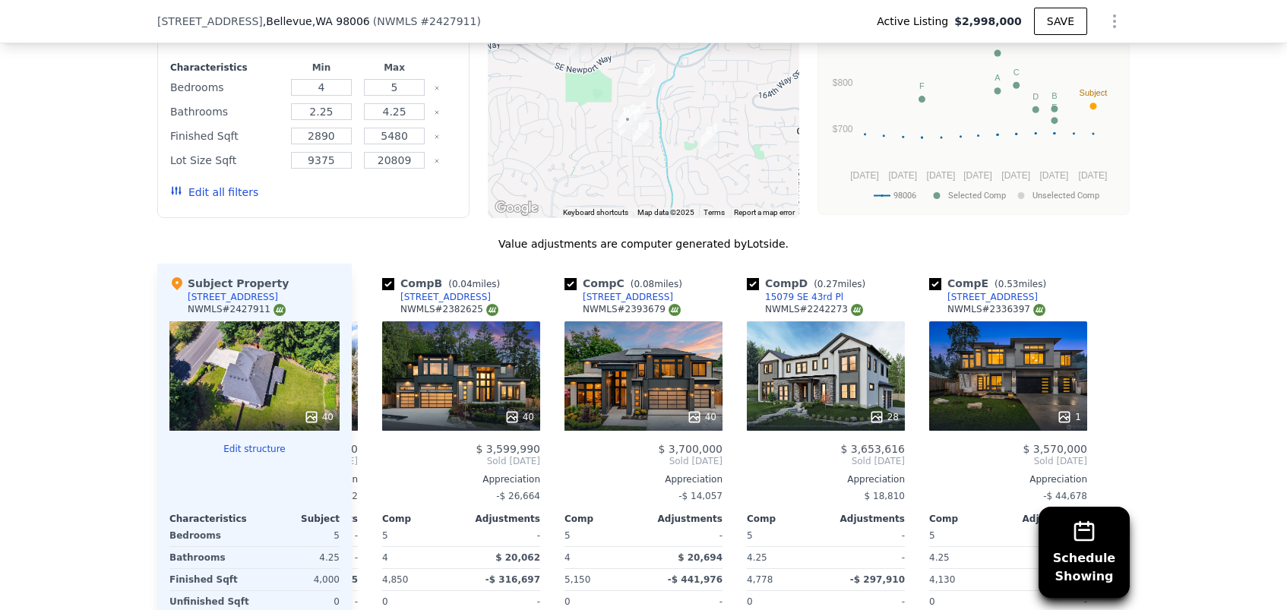
scroll to position [1885, 0]
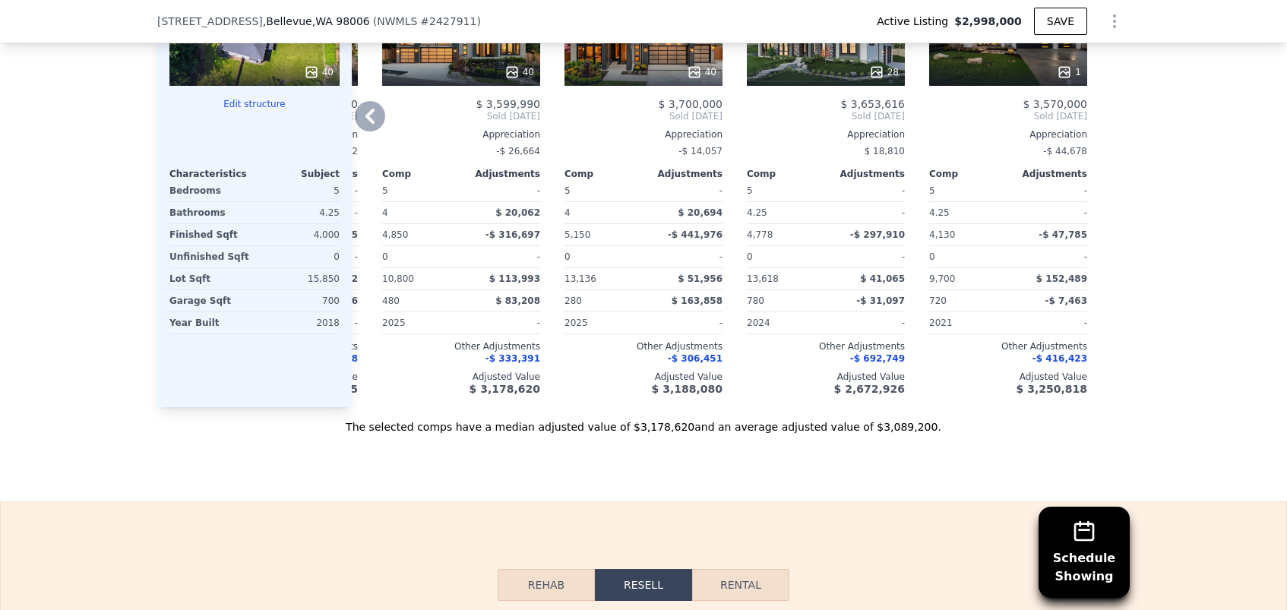
click at [605, 144] on div "-$ 14,057" at bounding box center [644, 151] width 158 height 21
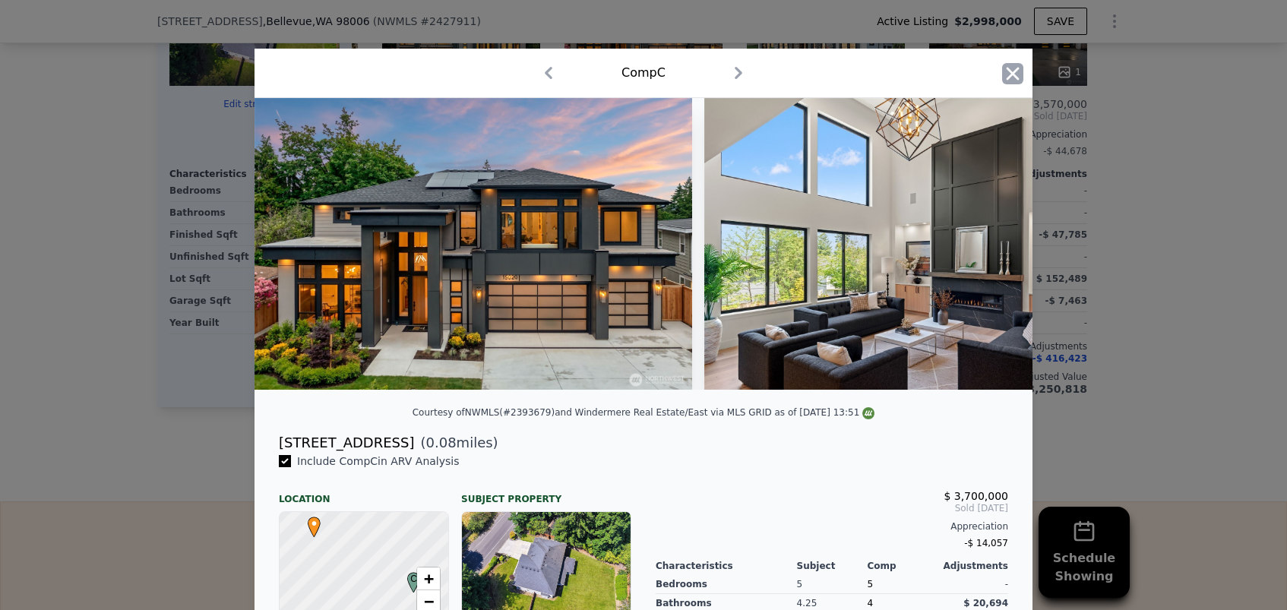
click at [1014, 73] on icon "button" at bounding box center [1013, 73] width 13 height 13
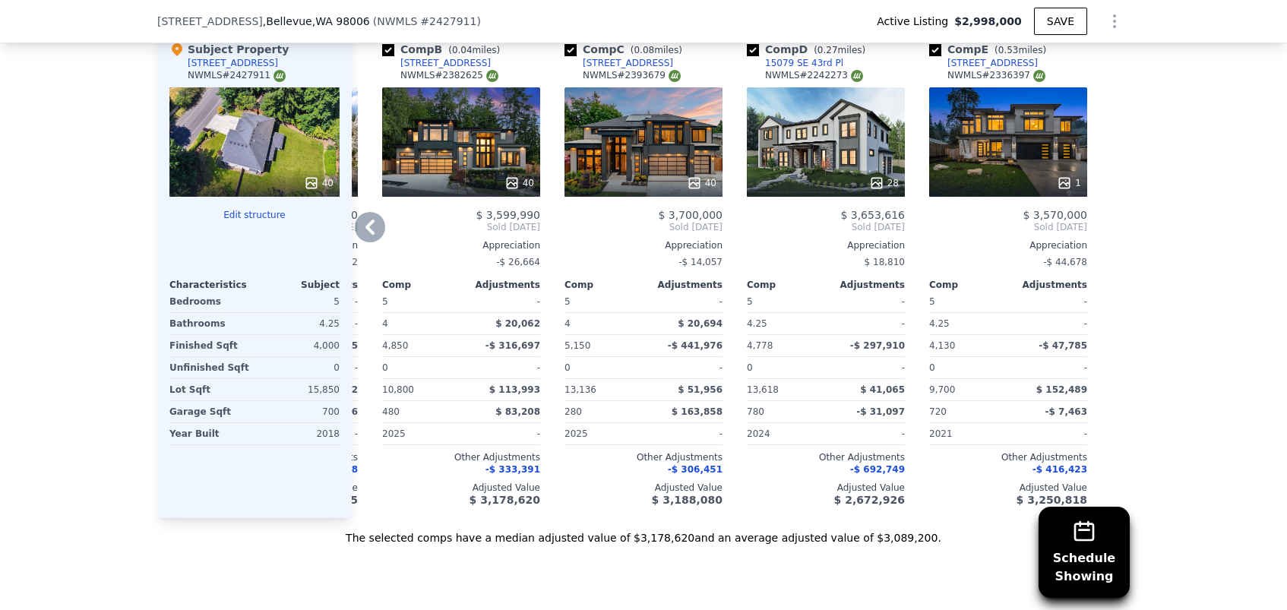
scroll to position [1771, 0]
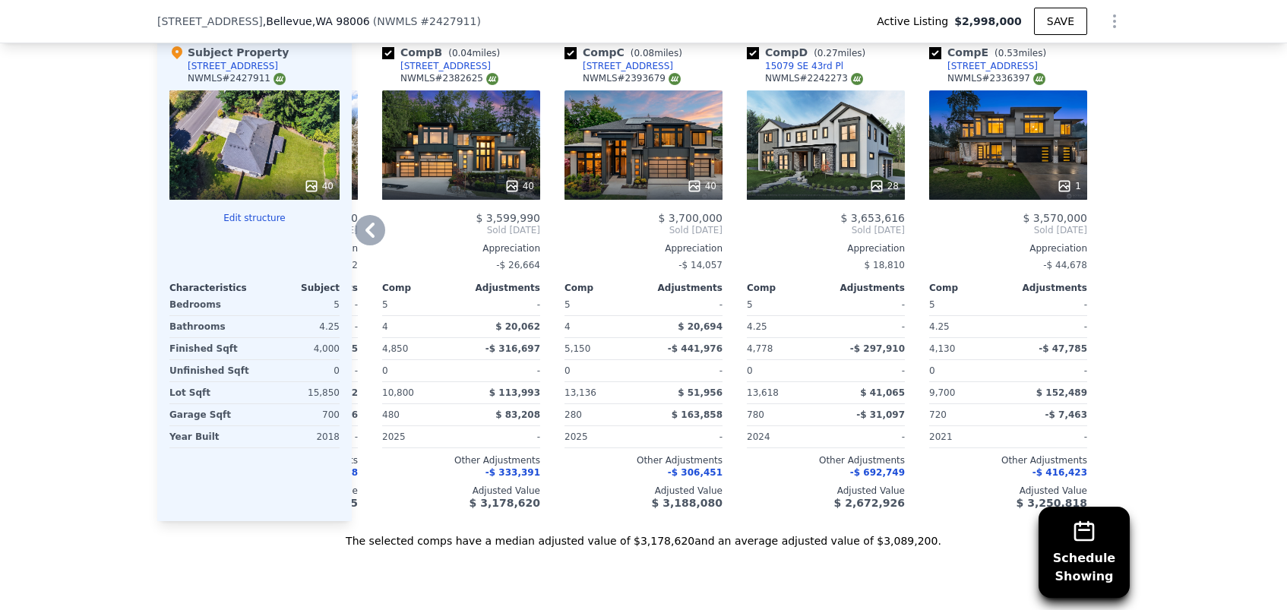
click at [379, 229] on icon at bounding box center [370, 230] width 30 height 30
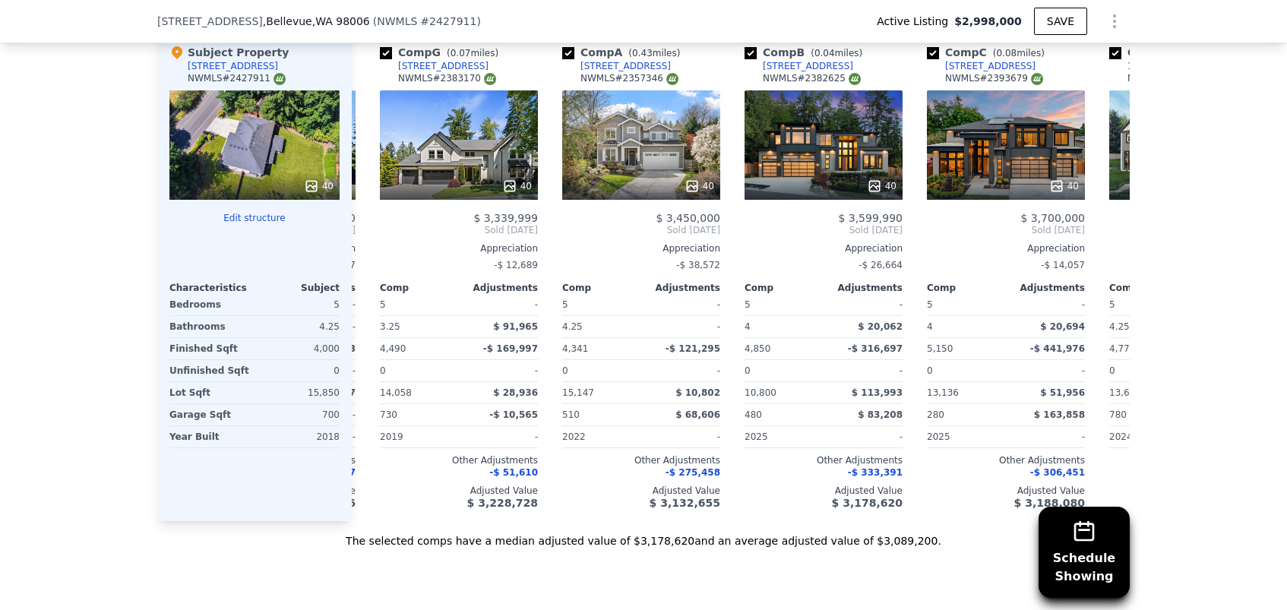
scroll to position [0, 170]
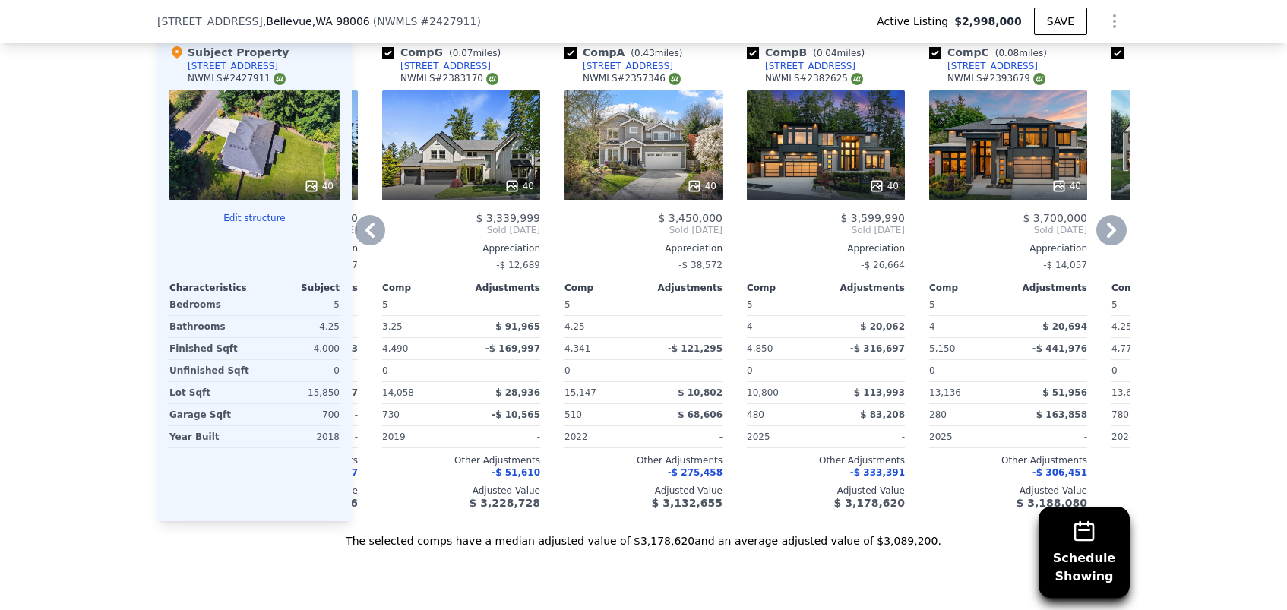
click at [652, 169] on div "40" at bounding box center [644, 144] width 158 height 109
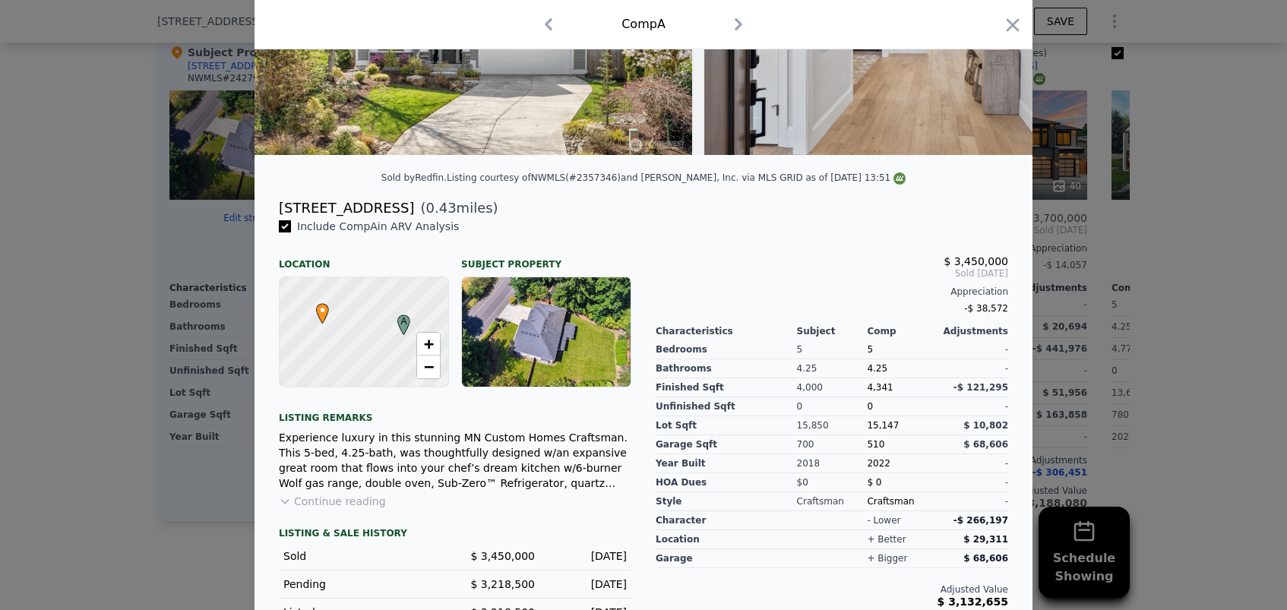
scroll to position [233, 0]
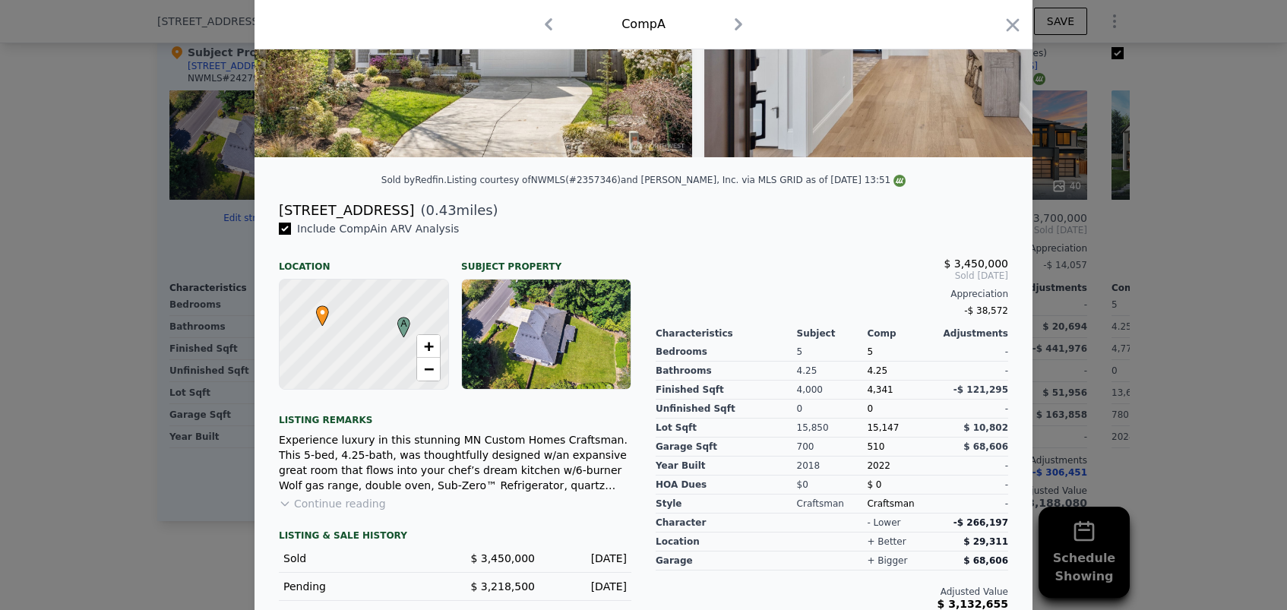
click at [292, 207] on div "[STREET_ADDRESS]" at bounding box center [346, 210] width 135 height 21
drag, startPoint x: 292, startPoint y: 207, endPoint x: 378, endPoint y: 207, distance: 85.9
click at [378, 207] on div "[STREET_ADDRESS]" at bounding box center [346, 210] width 135 height 21
copy div "[STREET_ADDRESS]"
click at [1175, 406] on div at bounding box center [643, 305] width 1287 height 610
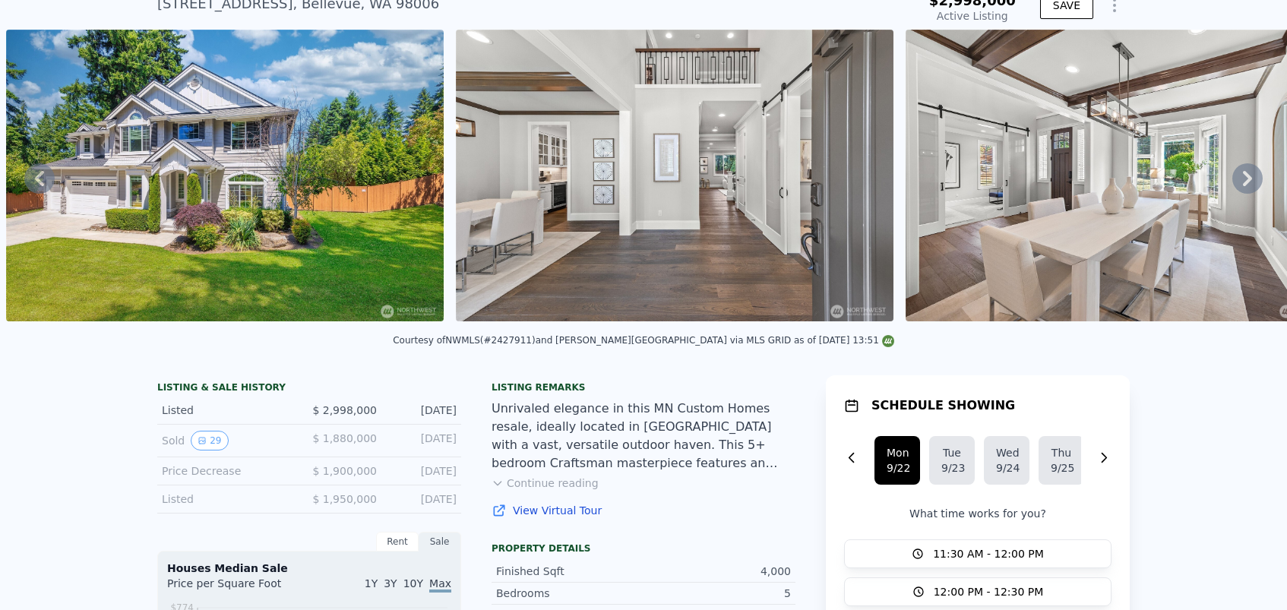
scroll to position [60, 0]
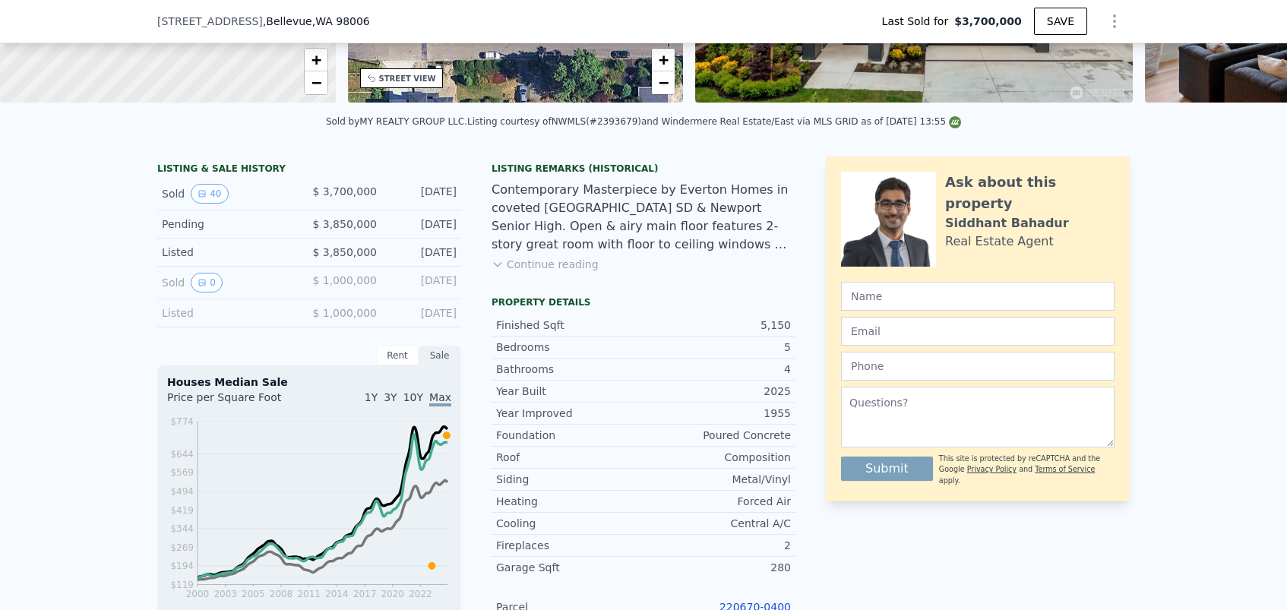
scroll to position [274, 0]
click at [532, 263] on button "Continue reading" at bounding box center [545, 265] width 107 height 15
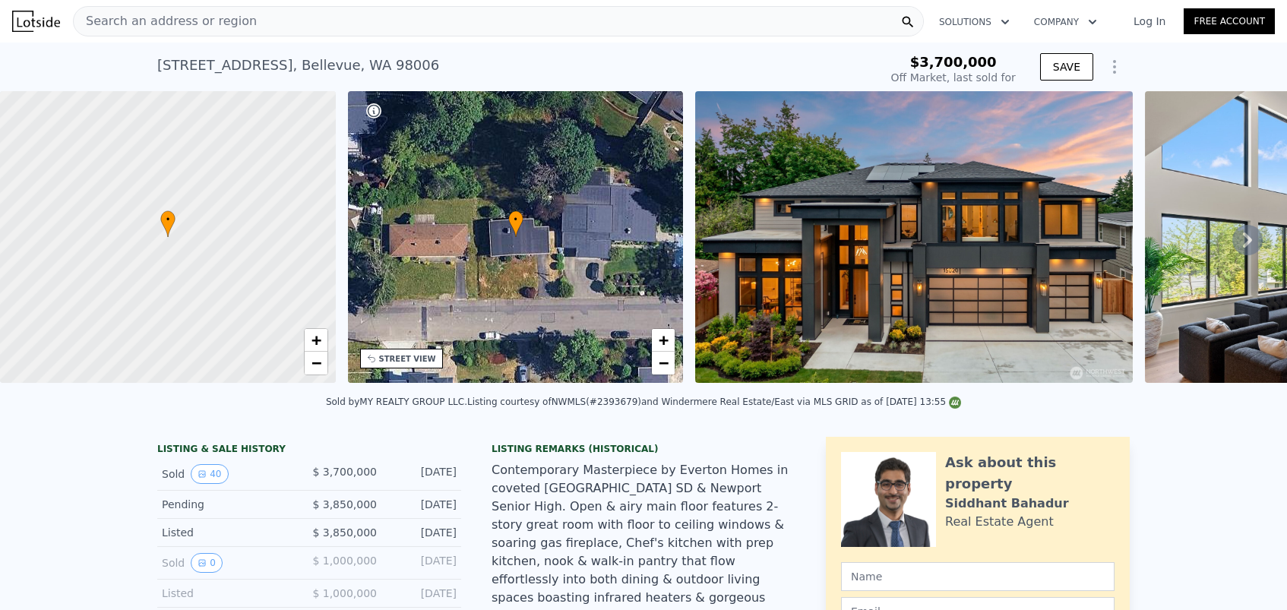
scroll to position [0, 0]
click at [639, 1] on nav "Search an address or region Solutions Company Open main menu Log In Free Account" at bounding box center [643, 21] width 1287 height 43
type input "$ 3,535,000"
type input "-$ 783,132"
